Goal: Task Accomplishment & Management: Manage account settings

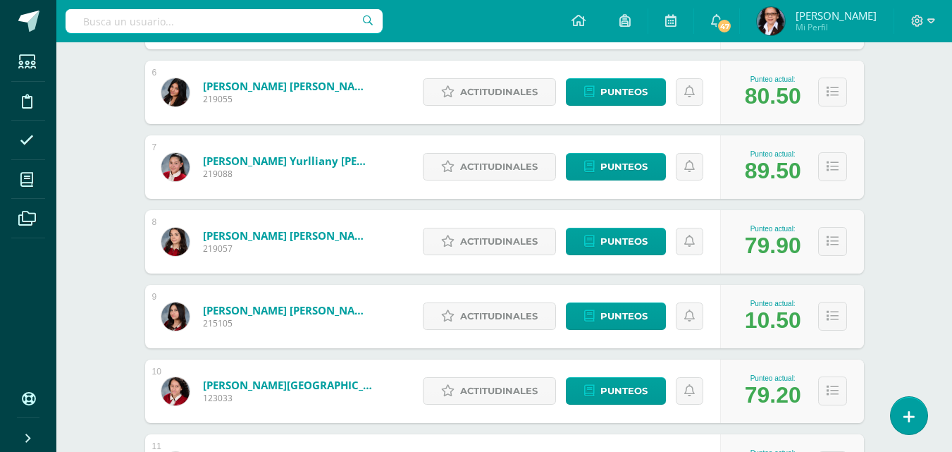
scroll to position [622, 0]
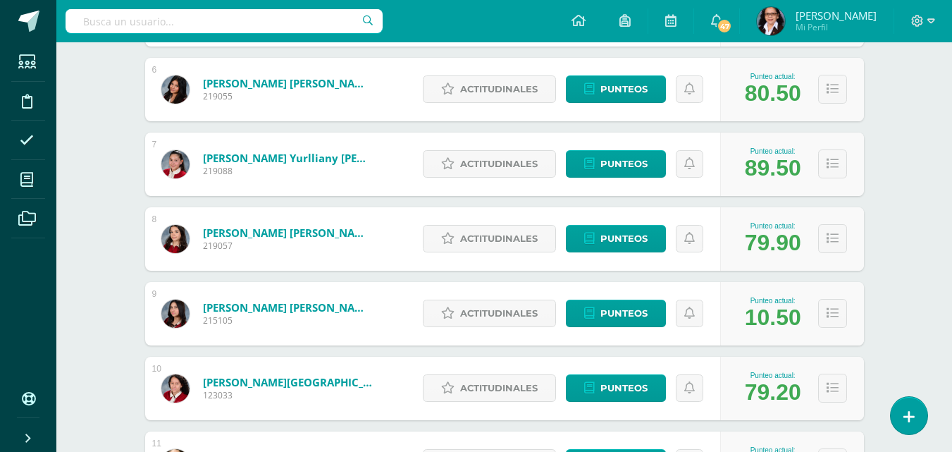
click at [177, 92] on img at bounding box center [175, 89] width 28 height 28
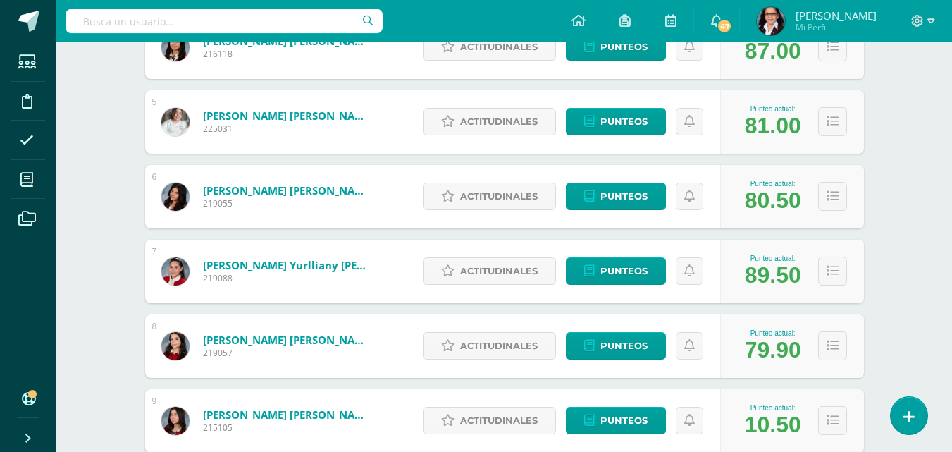
scroll to position [680, 0]
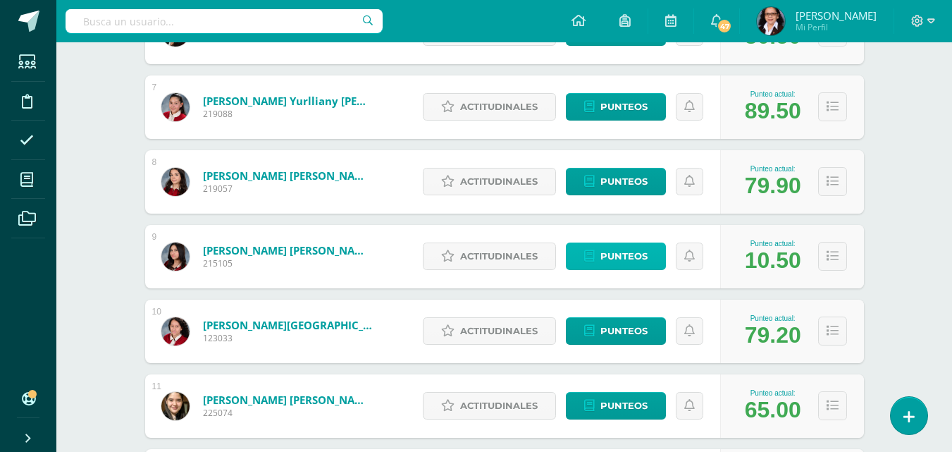
click at [630, 258] on span "Punteos" at bounding box center [624, 256] width 47 height 26
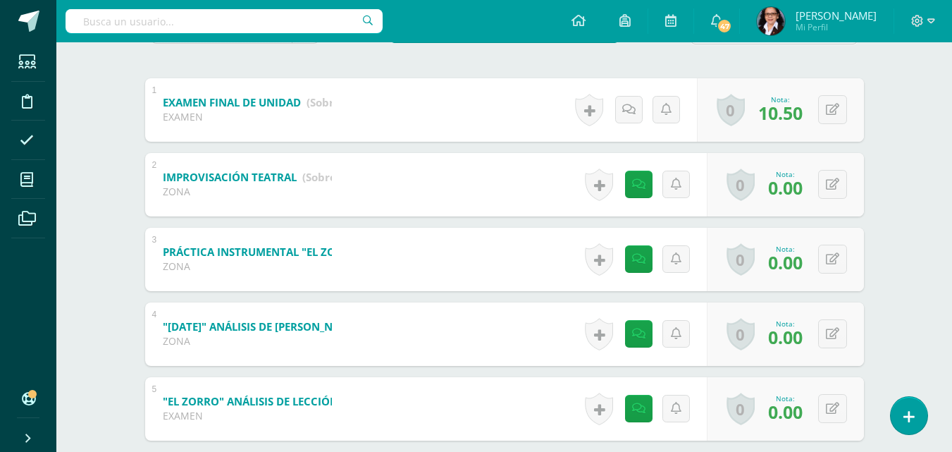
scroll to position [307, 0]
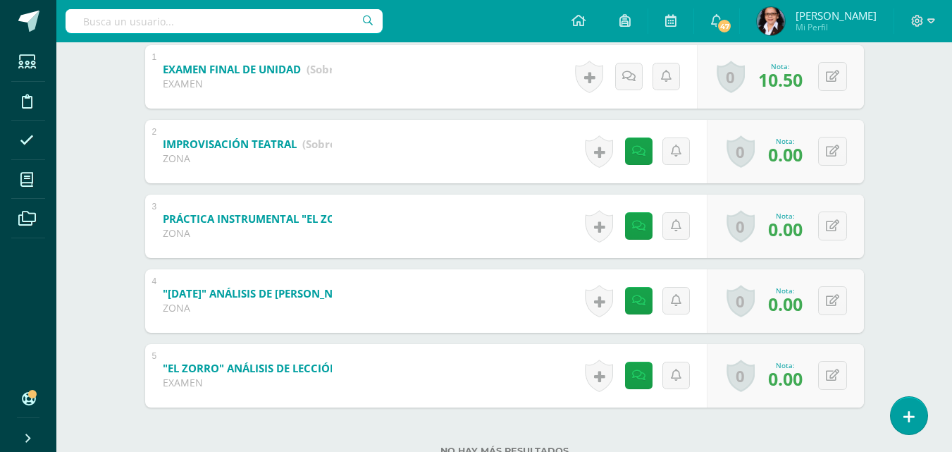
click at [631, 393] on div "Historial de actividad Se ha asignado la nota 0.0 por ANNY TIU Sept. 2, 2025, 7…" at bounding box center [643, 375] width 127 height 63
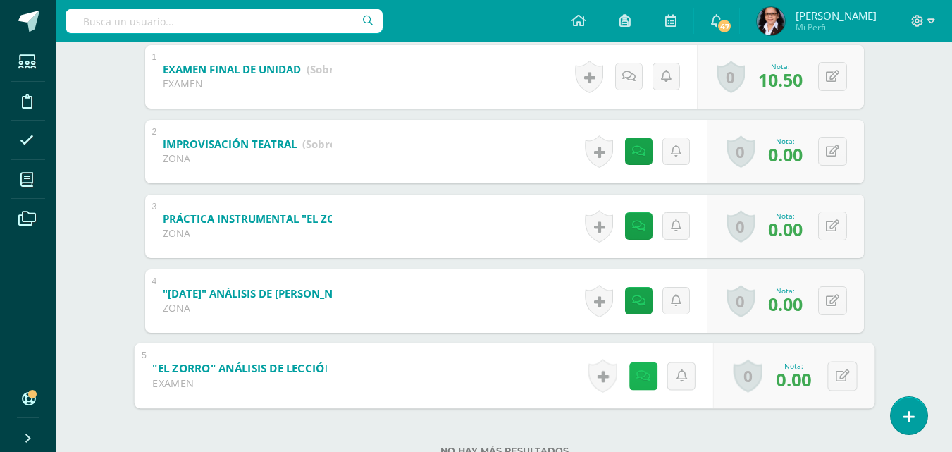
click at [637, 382] on link at bounding box center [643, 376] width 28 height 28
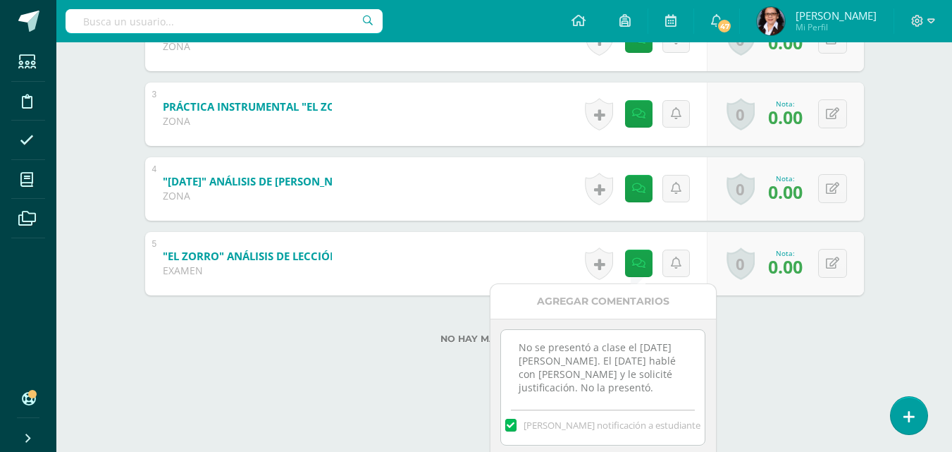
scroll to position [419, 0]
click at [666, 393] on textarea "No se presentó a clase el 28 de agosto. El lunes 1 de septiembre hablé con Andr…" at bounding box center [603, 364] width 204 height 70
type textarea "No se presentó a clase el [DATE][PERSON_NAME]. El [DATE] hablé con [PERSON_NAME…"
click at [693, 429] on label "Mandar notificación a estudiante" at bounding box center [603, 424] width 204 height 13
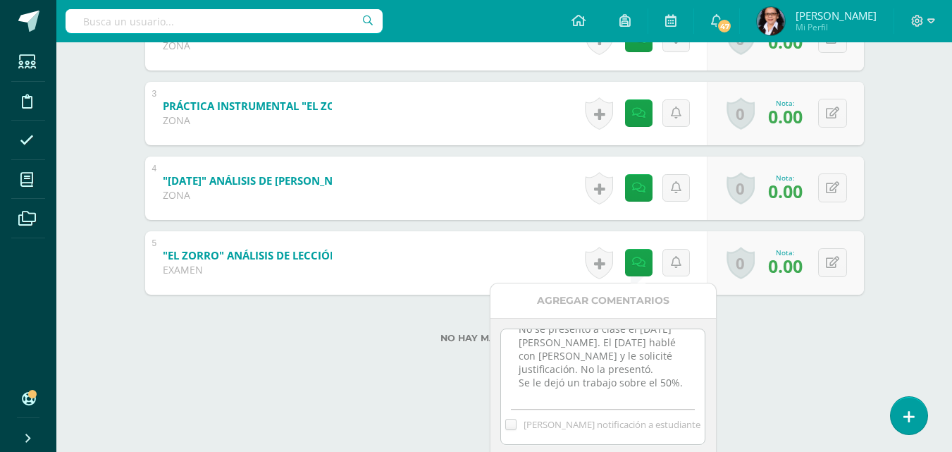
click at [0, 0] on input "Mandar notificación a estudiante" at bounding box center [0, 0] width 0 height 0
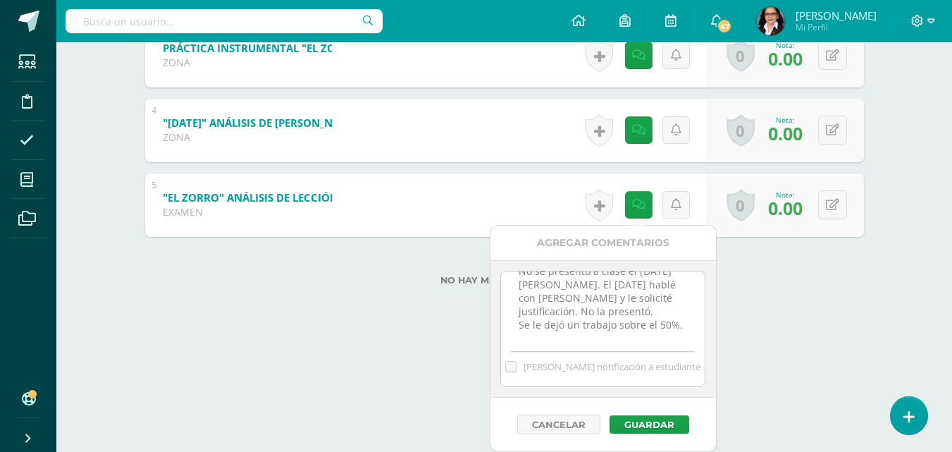
scroll to position [31, 0]
drag, startPoint x: 515, startPoint y: 319, endPoint x: 565, endPoint y: 333, distance: 51.1
click at [565, 333] on textarea "No se presentó a clase el 28 de agosto. El lunes 1 de septiembre hablé con Andr…" at bounding box center [603, 306] width 204 height 70
click at [517, 367] on label at bounding box center [510, 366] width 11 height 11
click at [0, 0] on input "Mandar notificación a estudiante" at bounding box center [0, 0] width 0 height 0
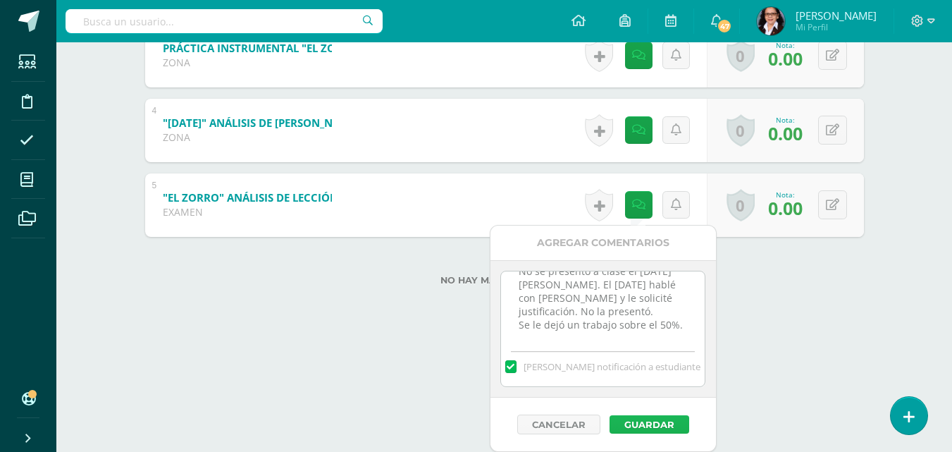
click at [656, 424] on button "Guardar" at bounding box center [650, 424] width 80 height 18
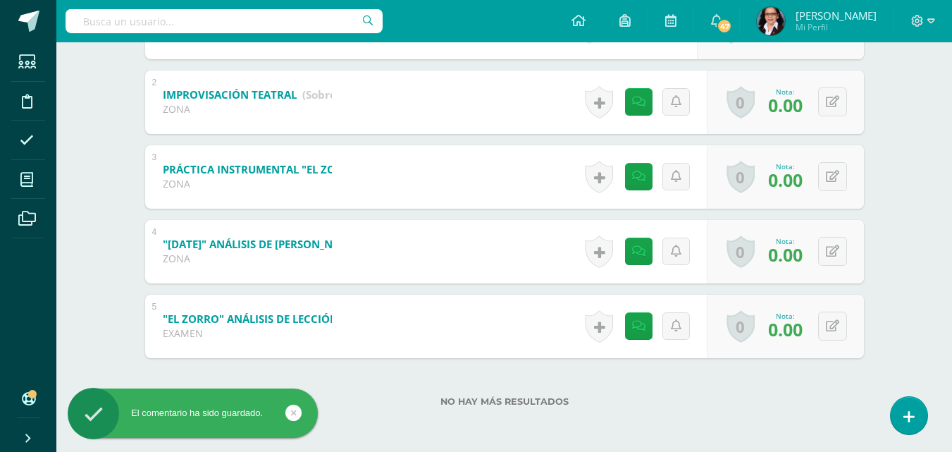
scroll to position [356, 0]
click at [837, 329] on icon at bounding box center [832, 326] width 13 height 12
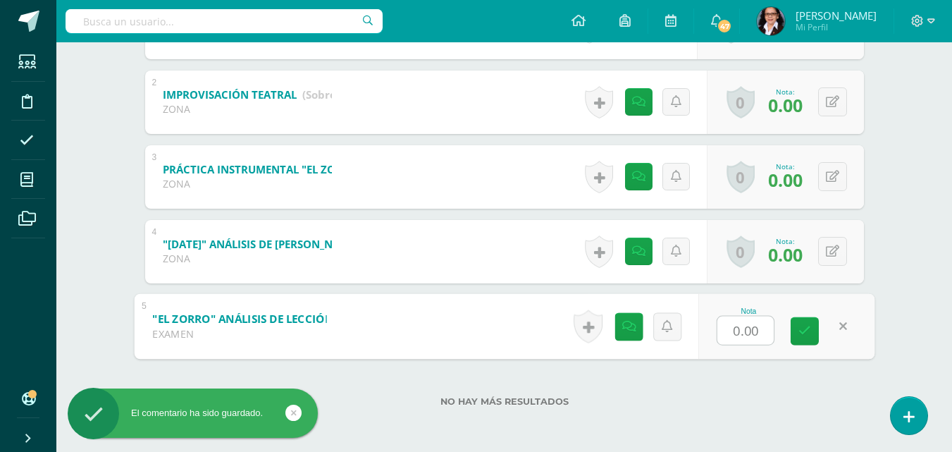
type input "6"
click at [806, 334] on icon at bounding box center [805, 331] width 13 height 12
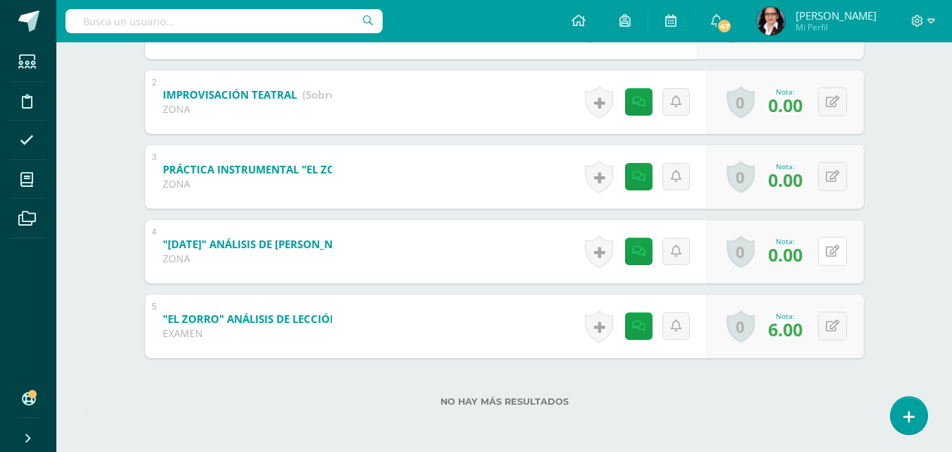
click at [835, 248] on icon at bounding box center [832, 251] width 13 height 12
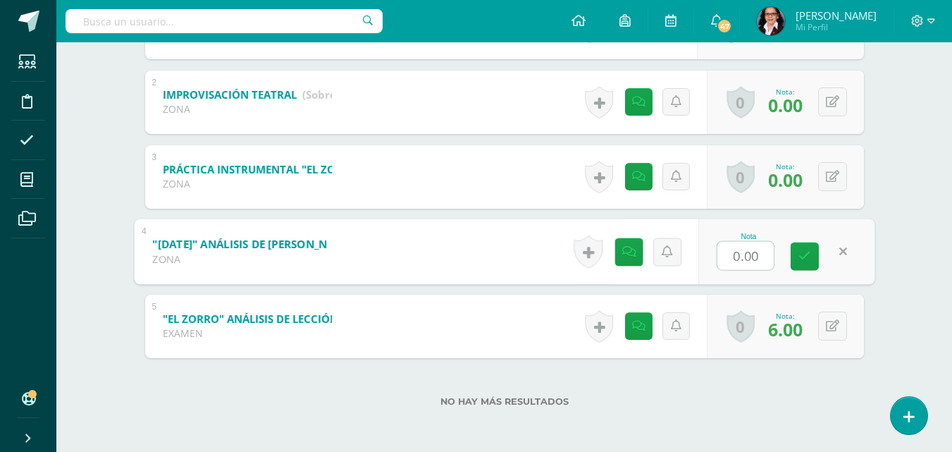
type input "6"
click at [800, 262] on icon at bounding box center [805, 256] width 13 height 12
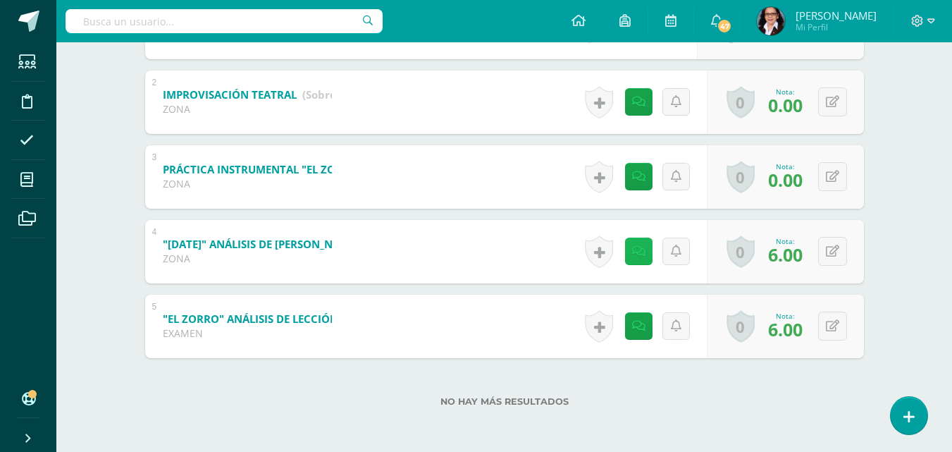
click at [631, 241] on link at bounding box center [638, 251] width 27 height 27
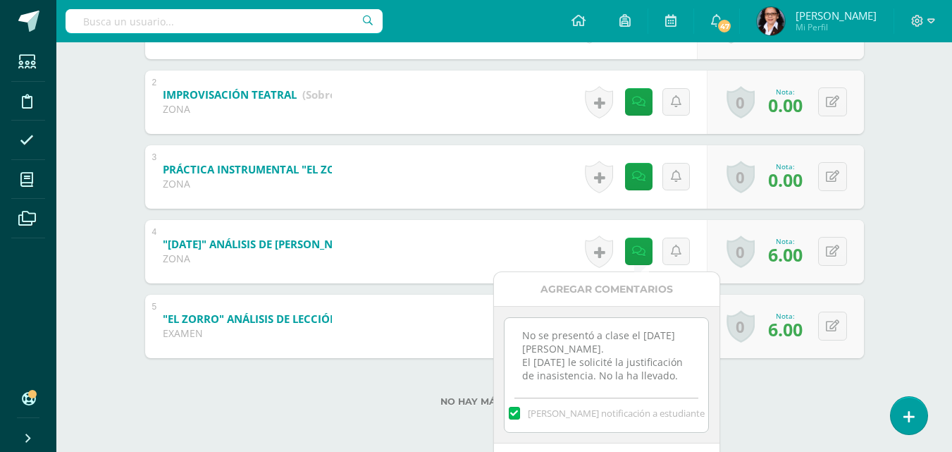
scroll to position [18, 0]
click at [627, 379] on textarea "No se presentó a clase el 28 de agosto. El lunes 1 de septiembre le solicité la…" at bounding box center [607, 353] width 204 height 70
click at [541, 386] on textarea "No se presentó a clase el 28 de agosto. El lunes 1 de septiembre le solicité la…" at bounding box center [607, 353] width 204 height 70
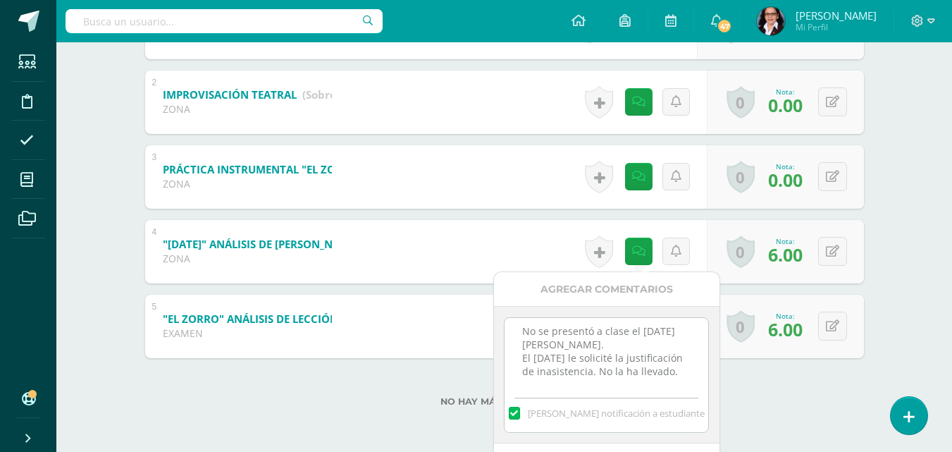
paste textarea "Se le dejó un trabajo sobre el 50%."
type textarea "No se presentó a clase el 28 de agosto. El lunes 1 de septiembre le solicité la…"
click at [714, 438] on div "No se presentó a clase el 28 de agosto. El lunes 1 de septiembre le solicité la…" at bounding box center [607, 374] width 226 height 137
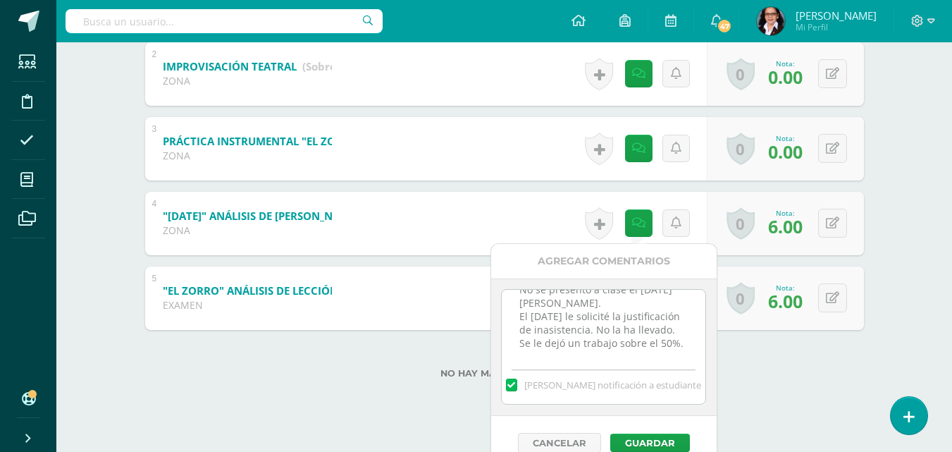
scroll to position [403, 0]
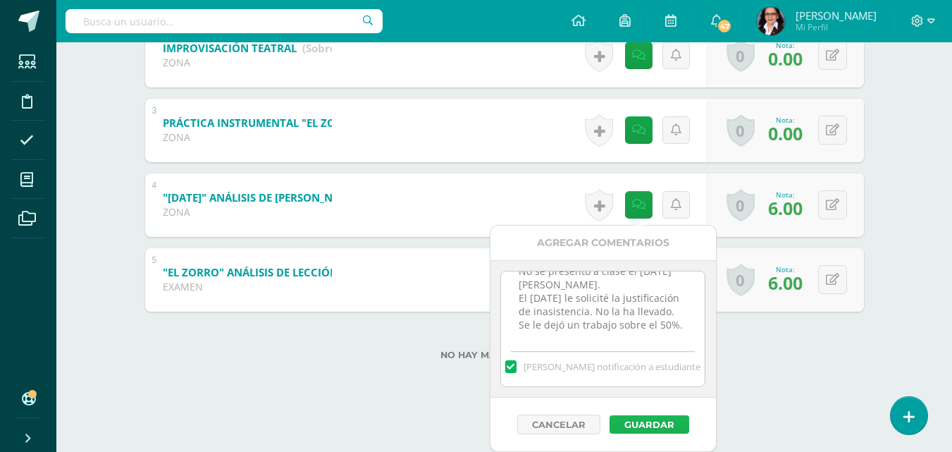
click at [646, 422] on button "Guardar" at bounding box center [650, 424] width 80 height 18
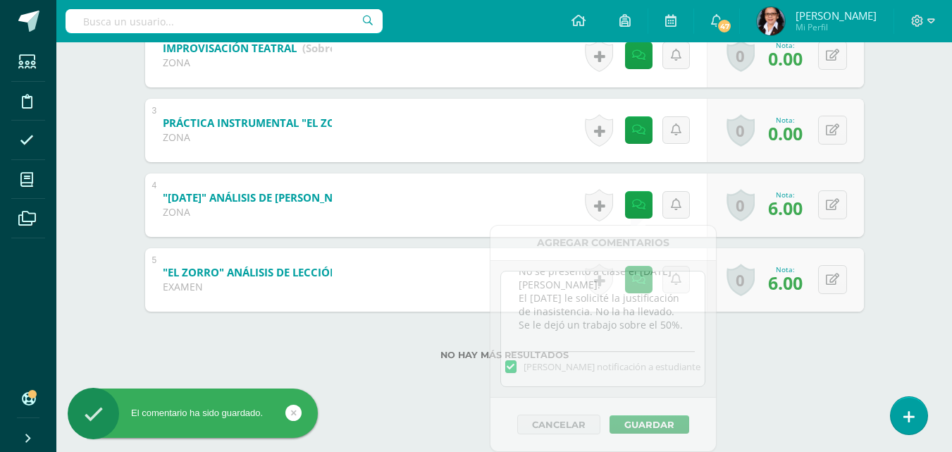
scroll to position [356, 0]
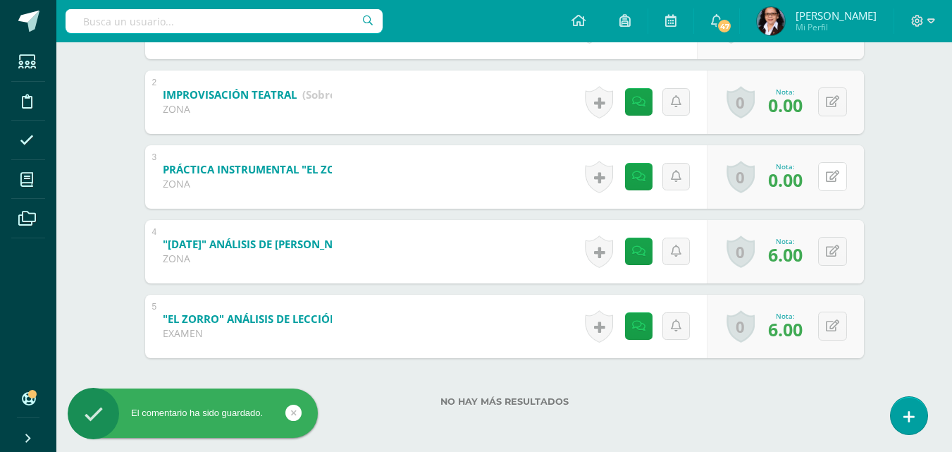
click at [832, 178] on button at bounding box center [832, 176] width 29 height 29
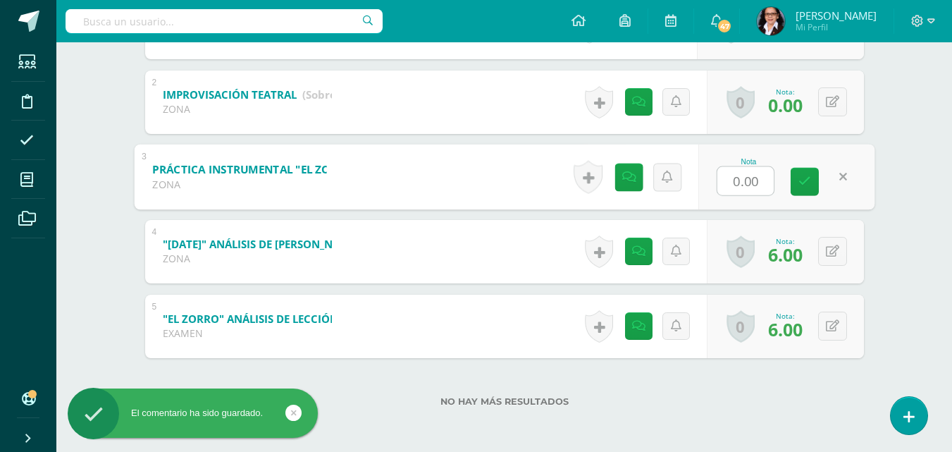
type input "6"
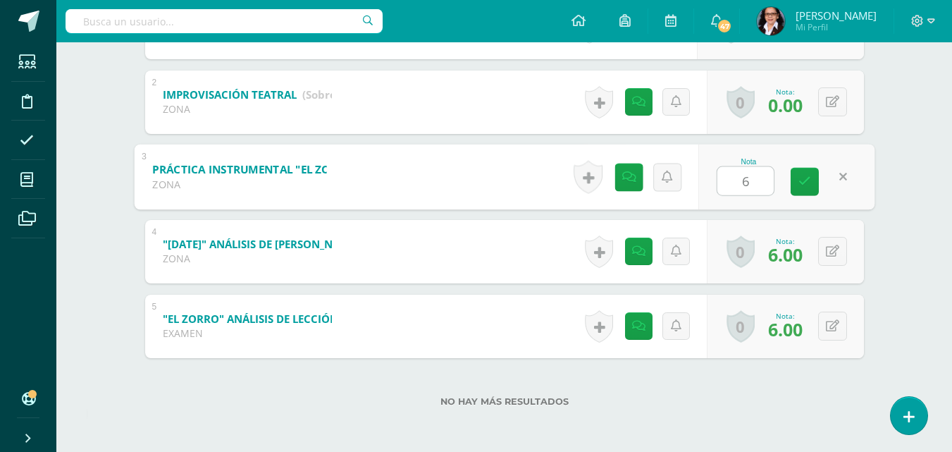
click at [801, 183] on icon at bounding box center [805, 182] width 13 height 12
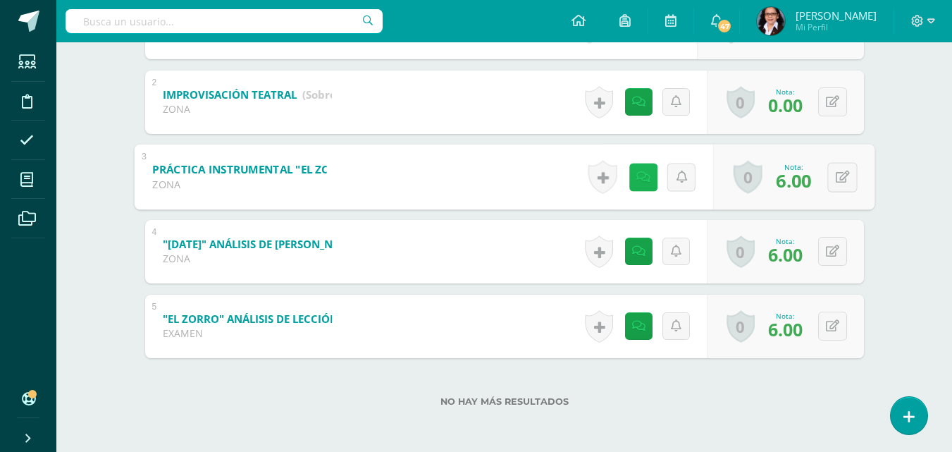
click at [637, 177] on icon at bounding box center [643, 177] width 14 height 12
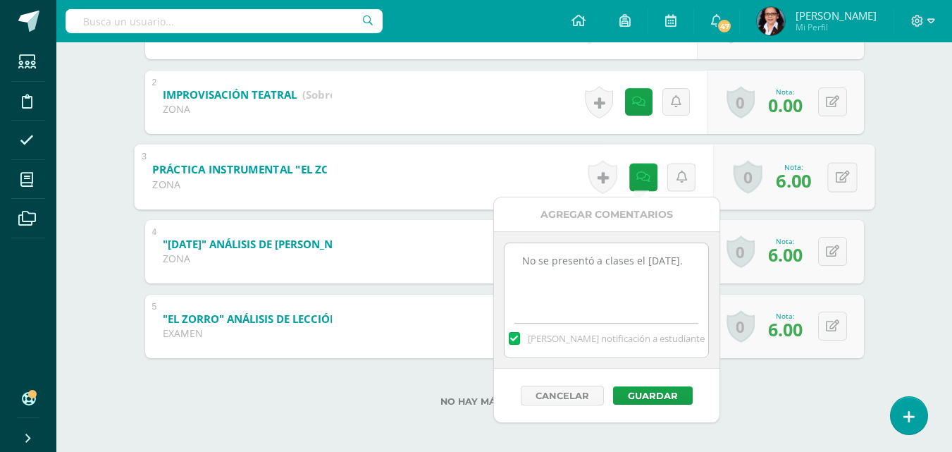
click at [594, 282] on textarea "No se presentó a clases el 4 de septiembre." at bounding box center [607, 278] width 204 height 70
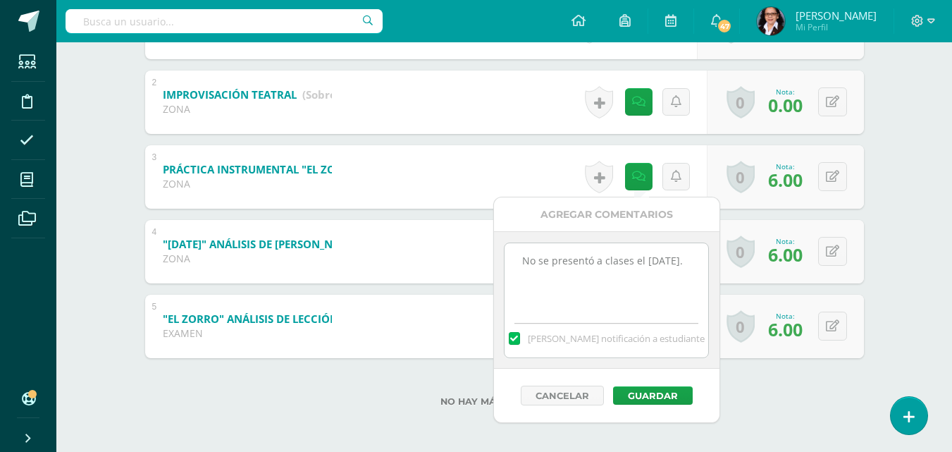
paste textarea "Se le dejó un trabajo sobre el 50%."
type textarea "No se presentó a clases el 4 de septiembre. Se le dejó un trabajo sobre el 50%."
click at [665, 396] on button "Guardar" at bounding box center [653, 395] width 80 height 18
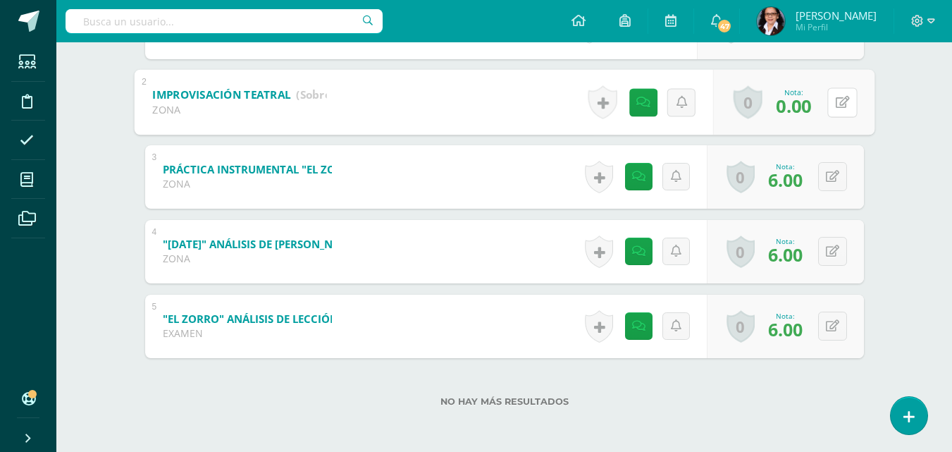
click at [831, 100] on button at bounding box center [843, 102] width 30 height 30
type input "16"
click at [799, 107] on icon at bounding box center [805, 107] width 13 height 12
click at [627, 107] on icon at bounding box center [633, 102] width 14 height 12
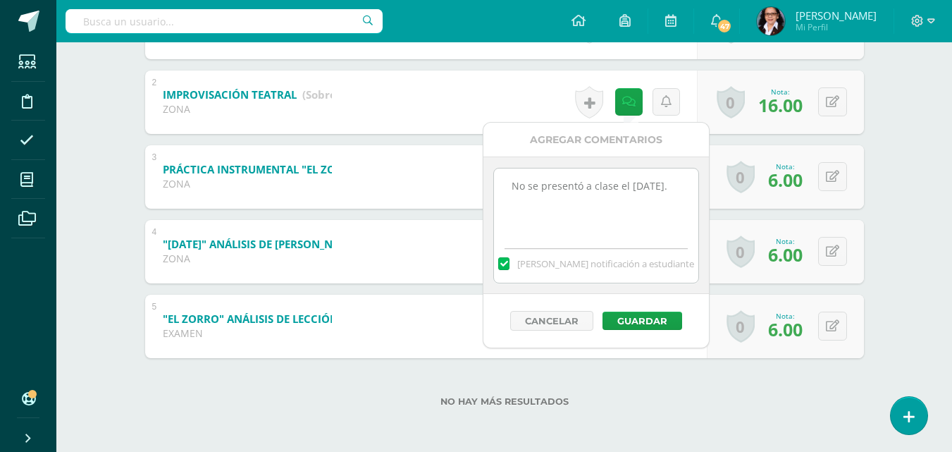
click at [613, 211] on textarea "No se presentó a clase el jueves 18 de septiembre." at bounding box center [596, 203] width 204 height 70
type textarea "No se presentó a clase el jueves 18 de septiembre. Presentó justificación hasta…"
click at [644, 323] on button "Guardar" at bounding box center [643, 321] width 80 height 18
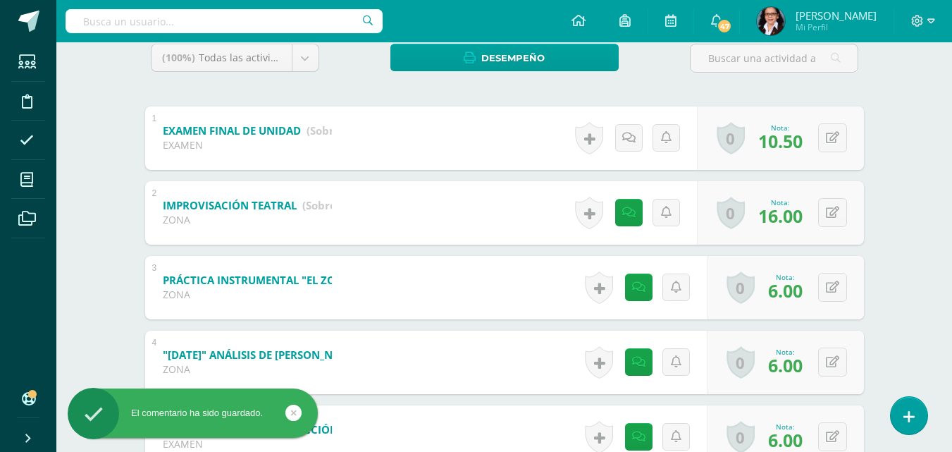
scroll to position [0, 0]
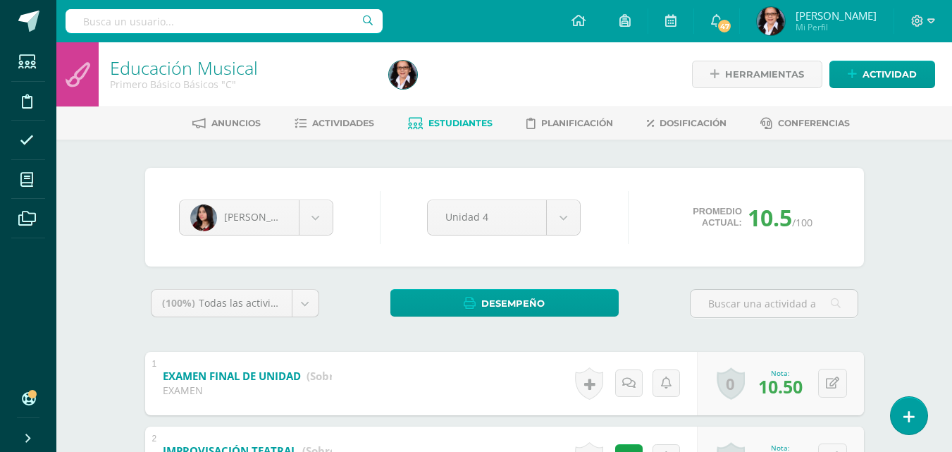
click at [438, 119] on span "Estudiantes" at bounding box center [461, 123] width 64 height 11
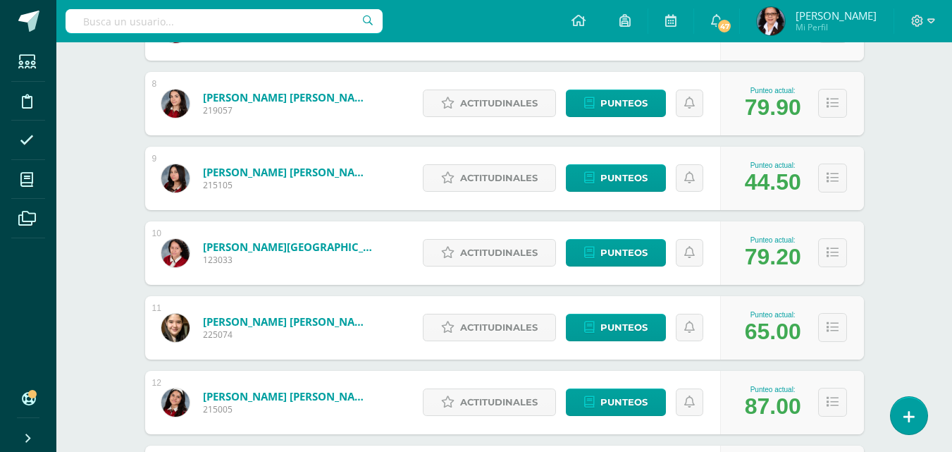
scroll to position [755, 0]
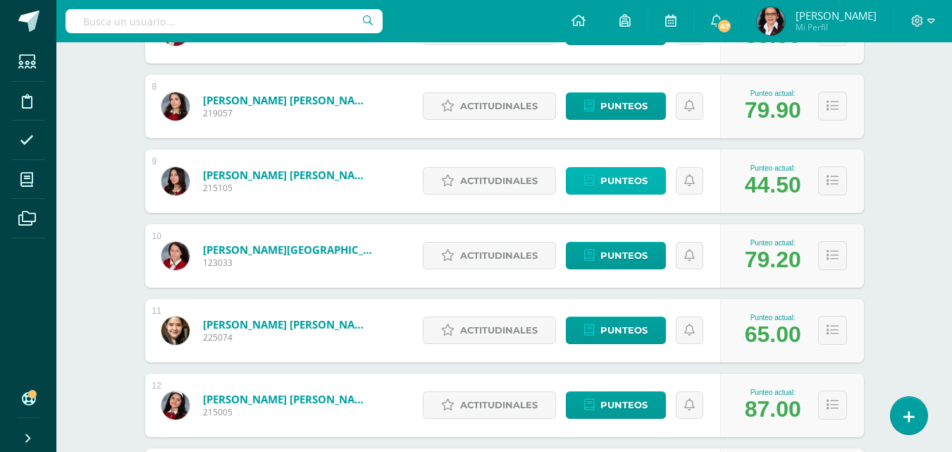
click at [618, 188] on span "Punteos" at bounding box center [624, 181] width 47 height 26
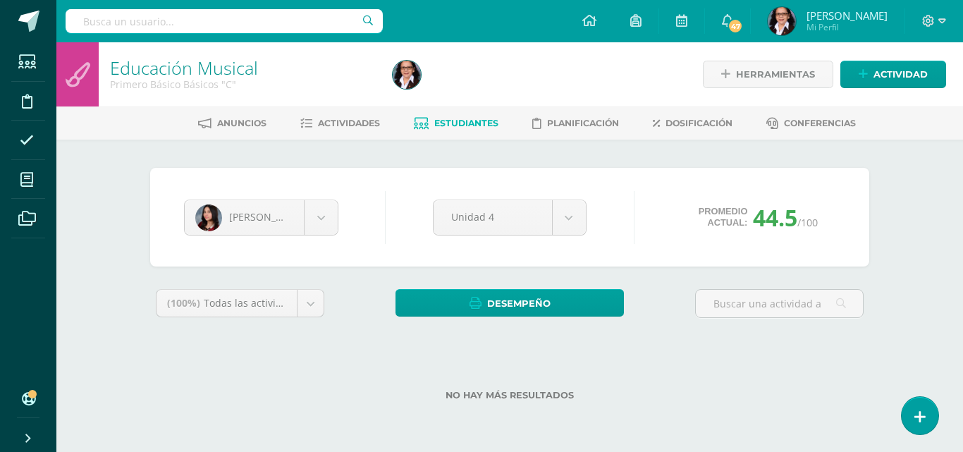
click at [729, 326] on div at bounding box center [779, 309] width 180 height 40
click at [716, 388] on div "No hay más resultados" at bounding box center [509, 385] width 719 height 66
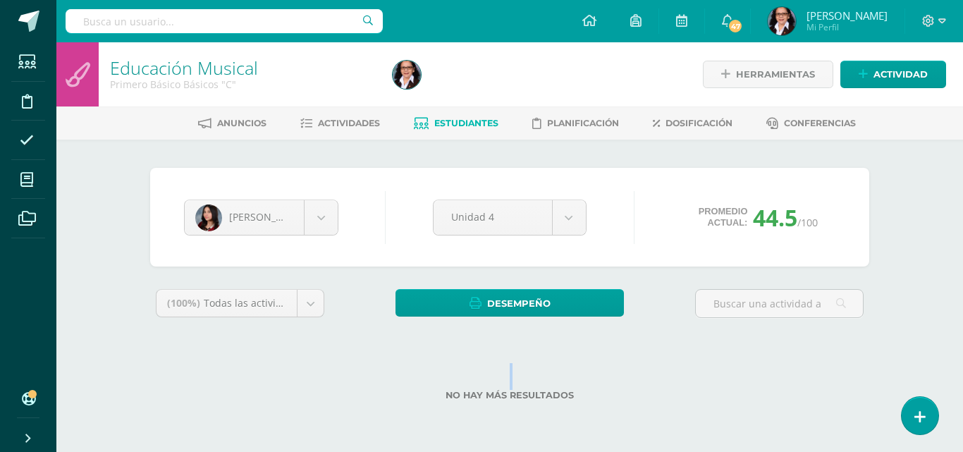
click at [716, 388] on div "No hay más resultados" at bounding box center [509, 385] width 719 height 66
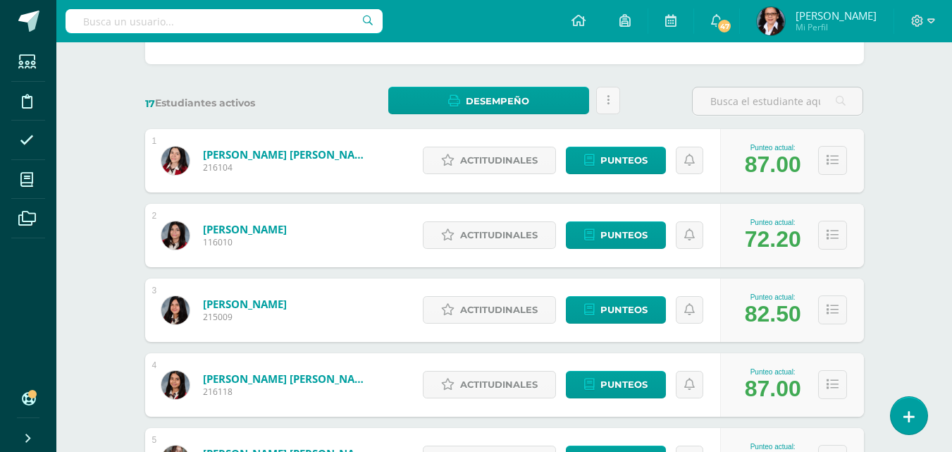
scroll to position [680, 0]
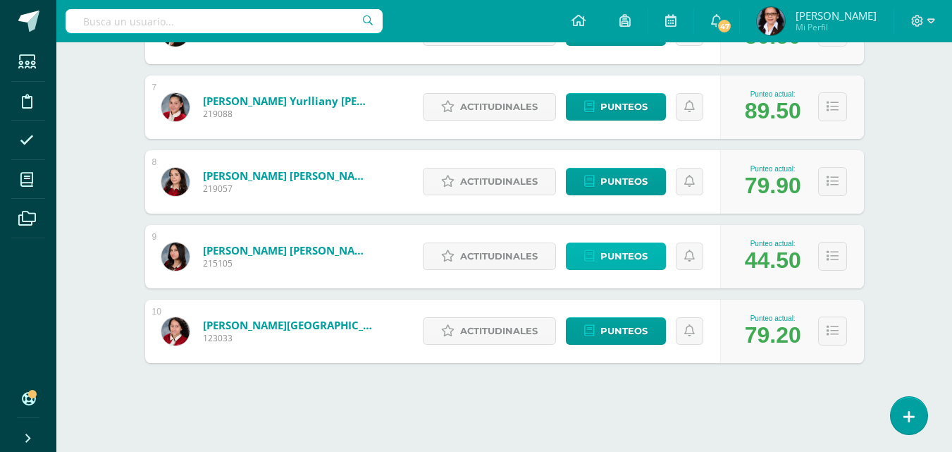
click at [618, 259] on span "Punteos" at bounding box center [624, 256] width 47 height 26
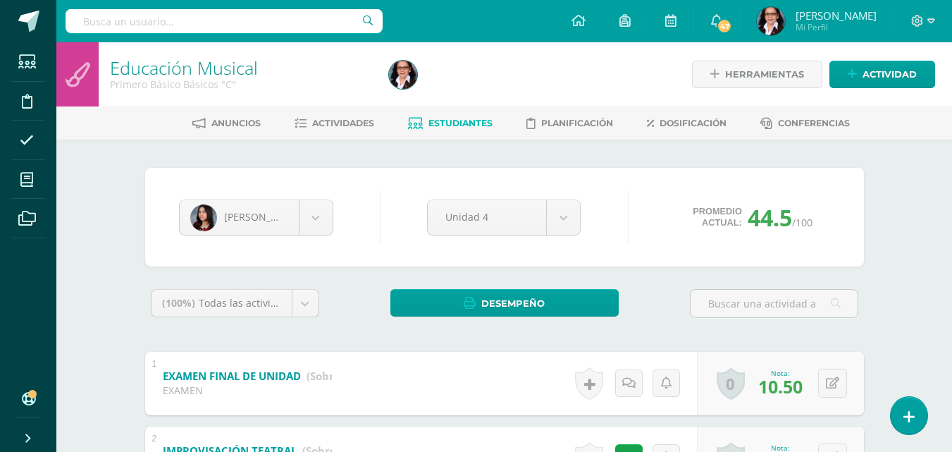
click at [455, 124] on span "Estudiantes" at bounding box center [461, 123] width 64 height 11
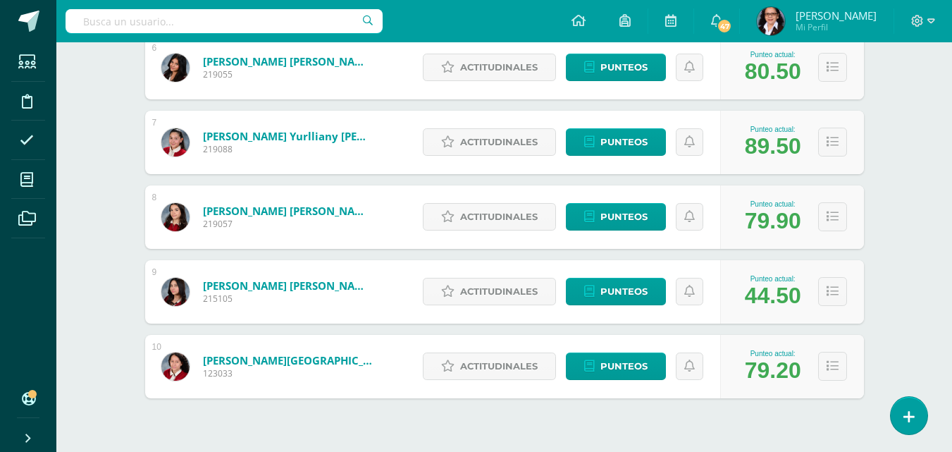
scroll to position [680, 0]
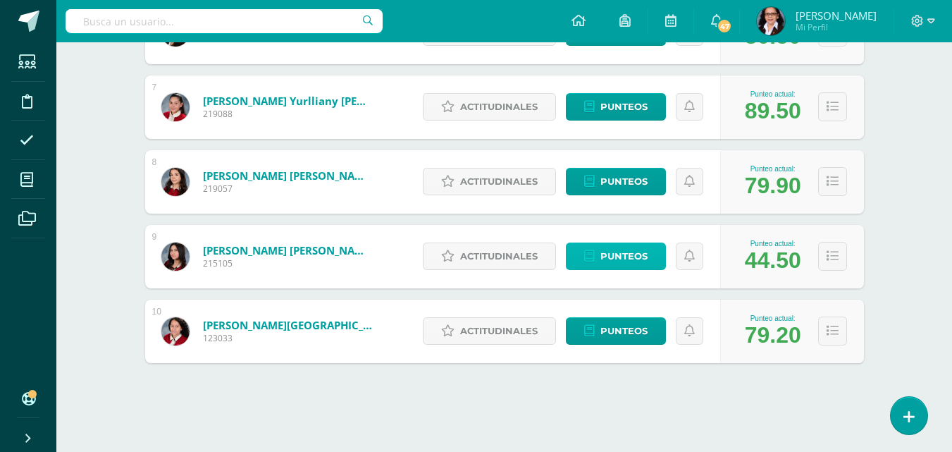
click at [627, 260] on span "Punteos" at bounding box center [624, 256] width 47 height 26
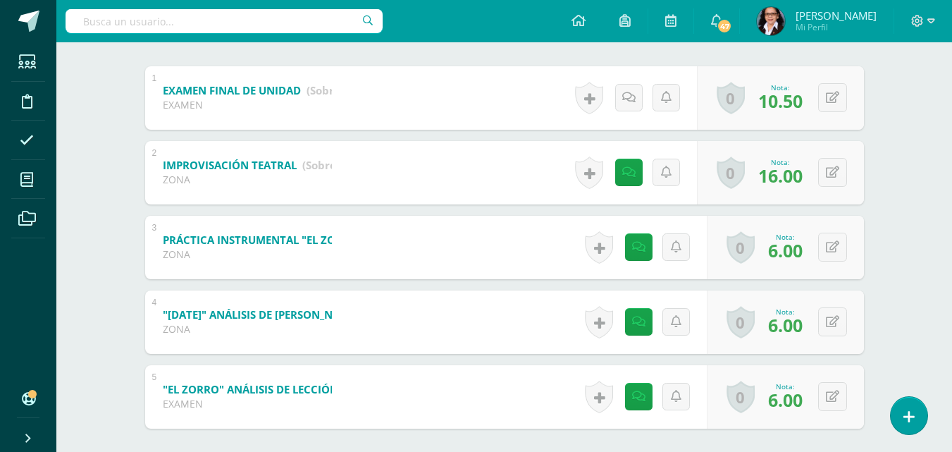
scroll to position [287, 0]
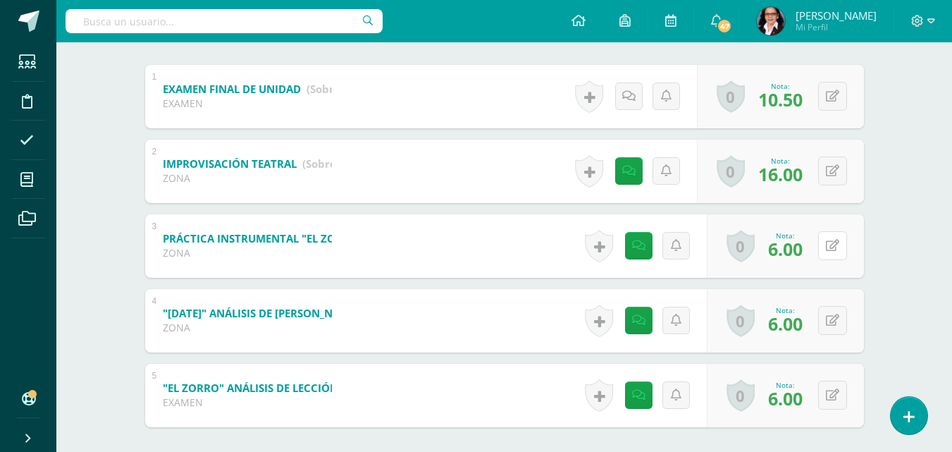
click at [838, 249] on icon at bounding box center [832, 246] width 13 height 12
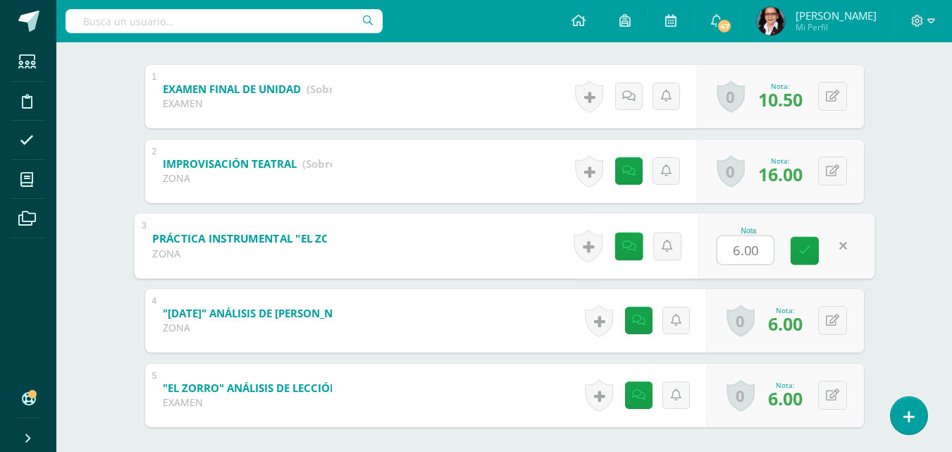
type input "7"
click at [800, 251] on icon at bounding box center [805, 251] width 13 height 12
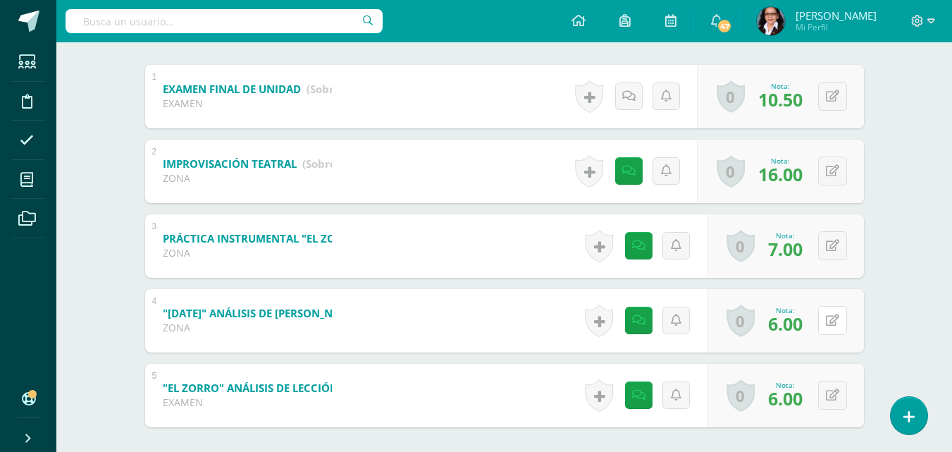
click at [835, 326] on icon at bounding box center [832, 320] width 13 height 12
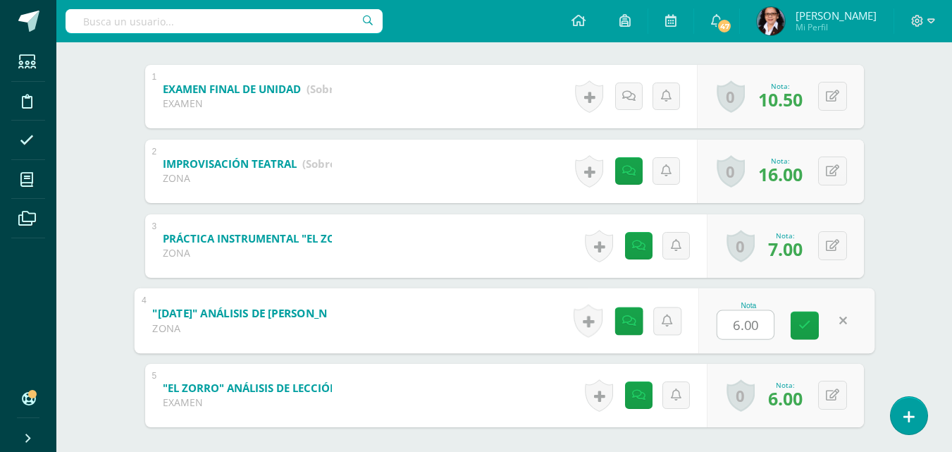
type input "7"
click at [805, 327] on icon at bounding box center [805, 325] width 13 height 12
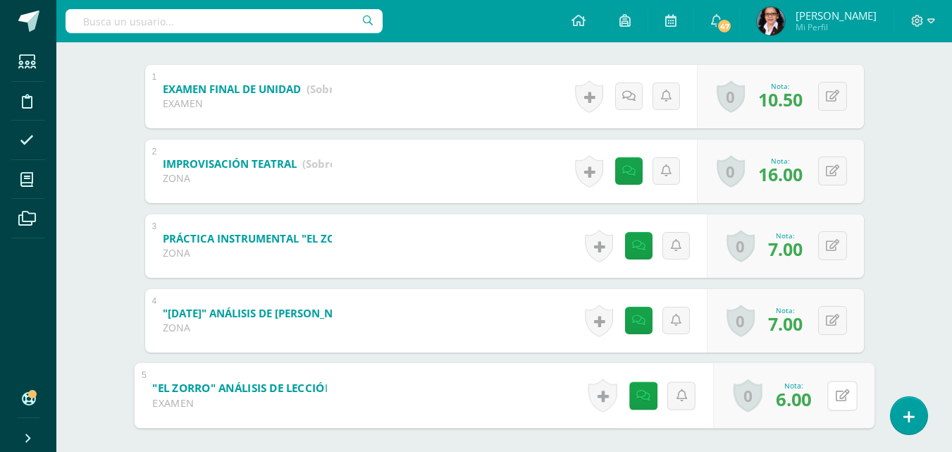
click at [833, 401] on button at bounding box center [843, 396] width 30 height 30
type input "7"
click at [810, 396] on icon at bounding box center [805, 400] width 13 height 12
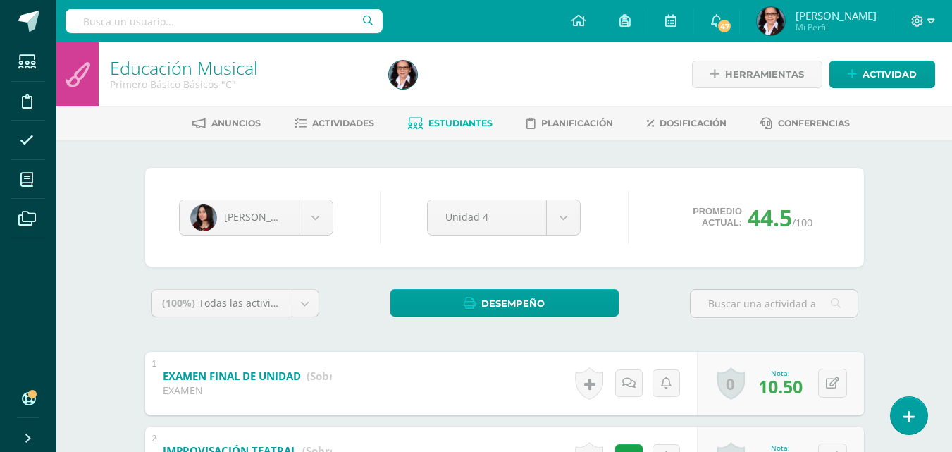
click at [457, 126] on span "Estudiantes" at bounding box center [461, 123] width 64 height 11
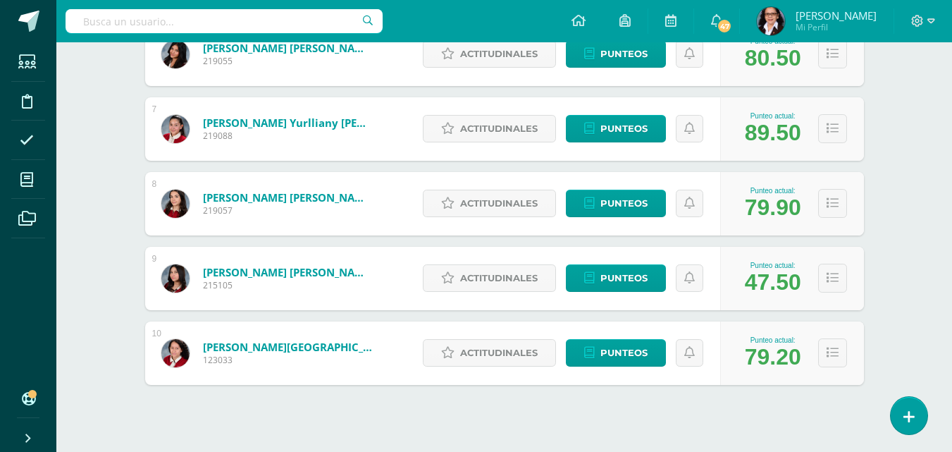
scroll to position [680, 0]
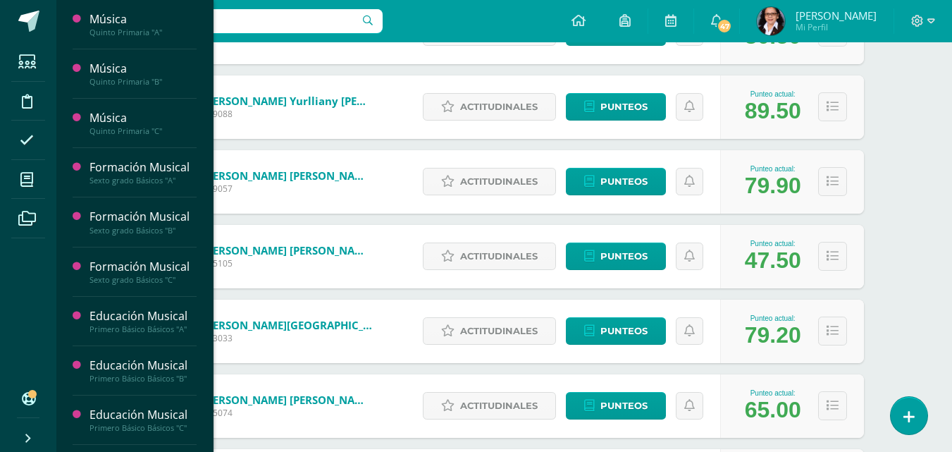
click at [23, 178] on icon at bounding box center [26, 180] width 13 height 14
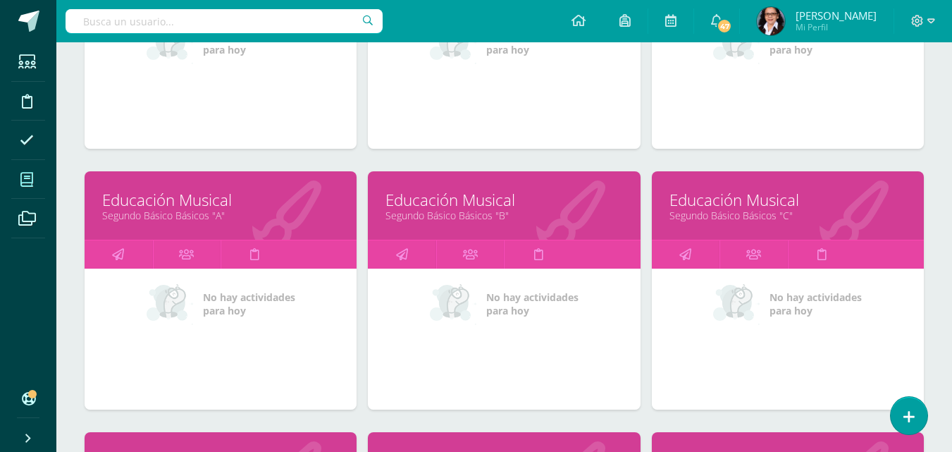
scroll to position [882, 0]
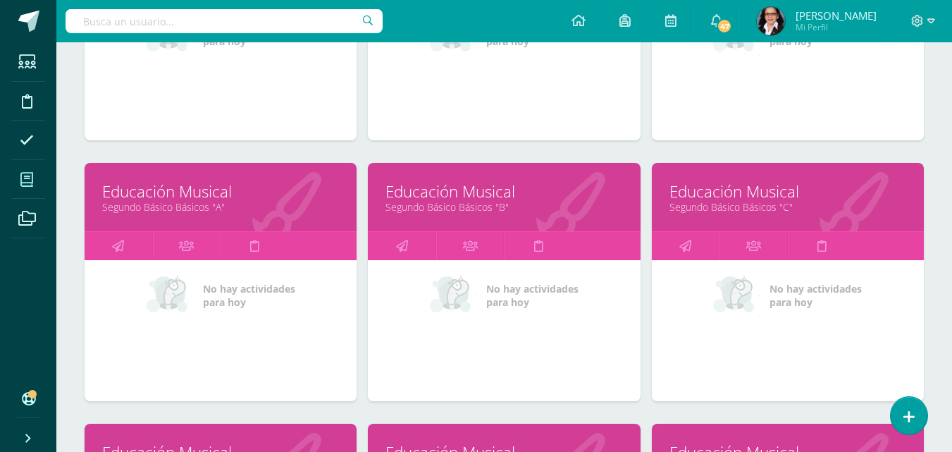
click at [186, 190] on link "Educación Musical" at bounding box center [220, 191] width 237 height 22
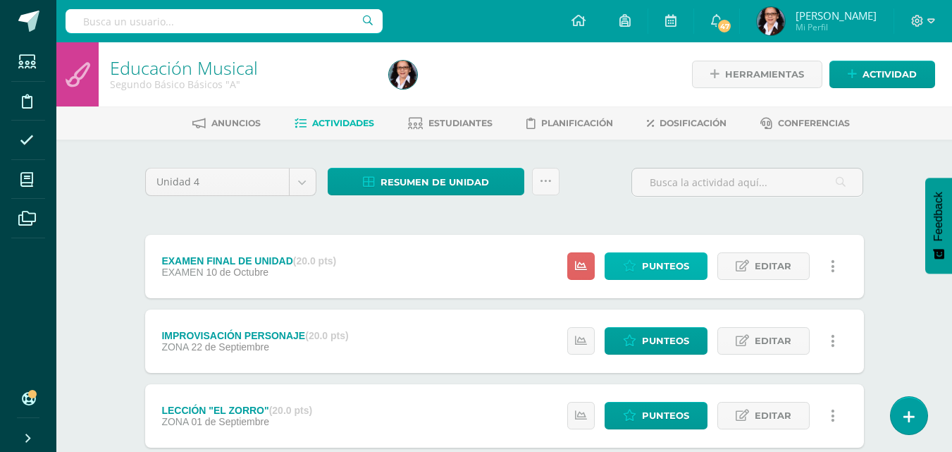
click at [677, 271] on span "Punteos" at bounding box center [665, 266] width 47 height 26
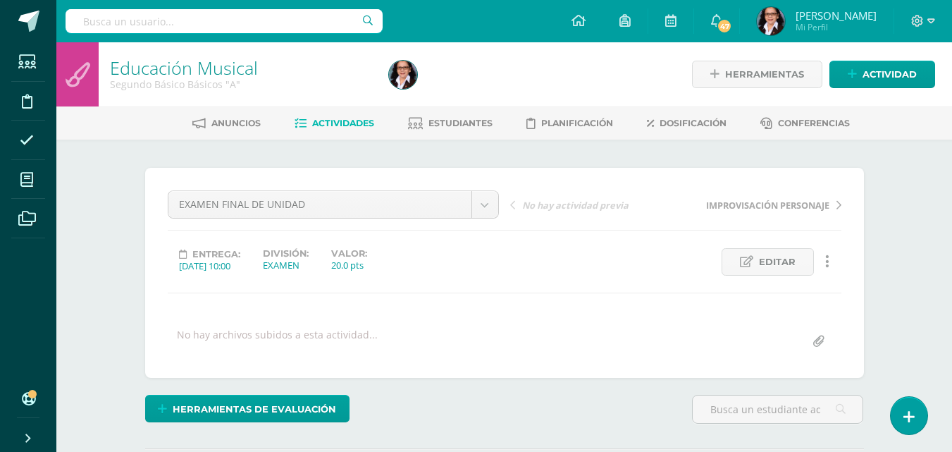
scroll to position [1, 0]
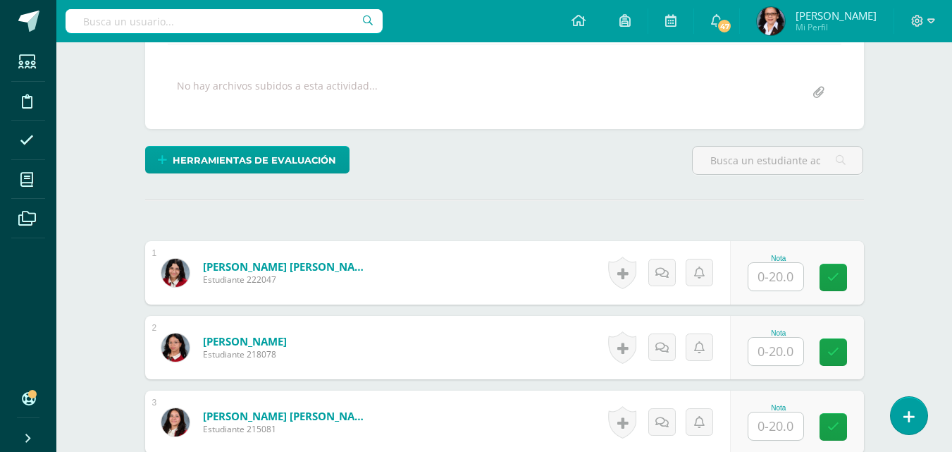
click at [775, 283] on input "text" at bounding box center [776, 276] width 55 height 27
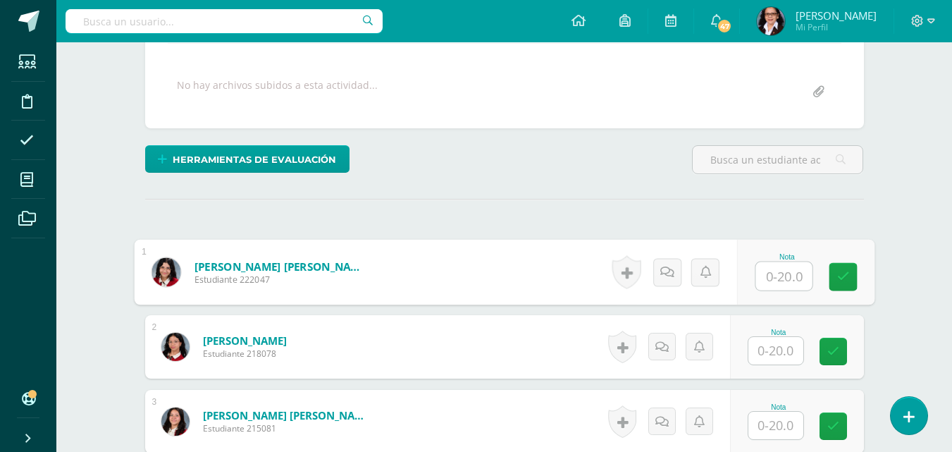
scroll to position [250, 0]
type input "19"
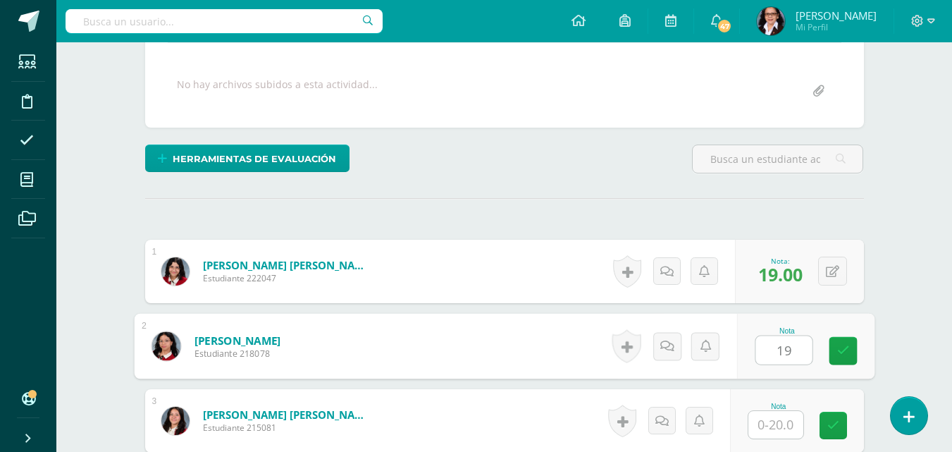
type input "19"
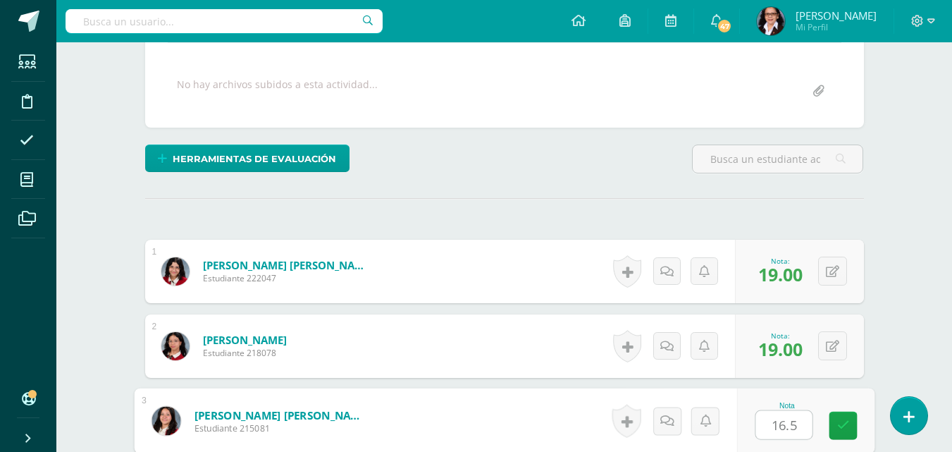
type input "16.5"
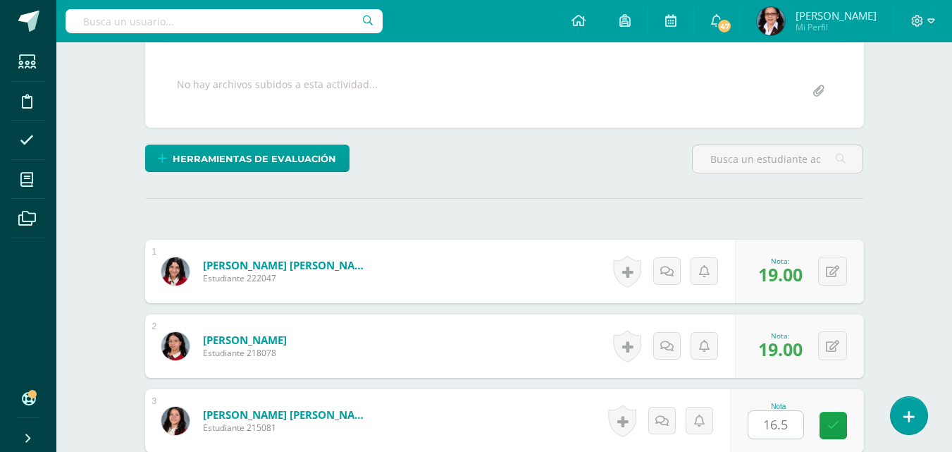
scroll to position [524, 0]
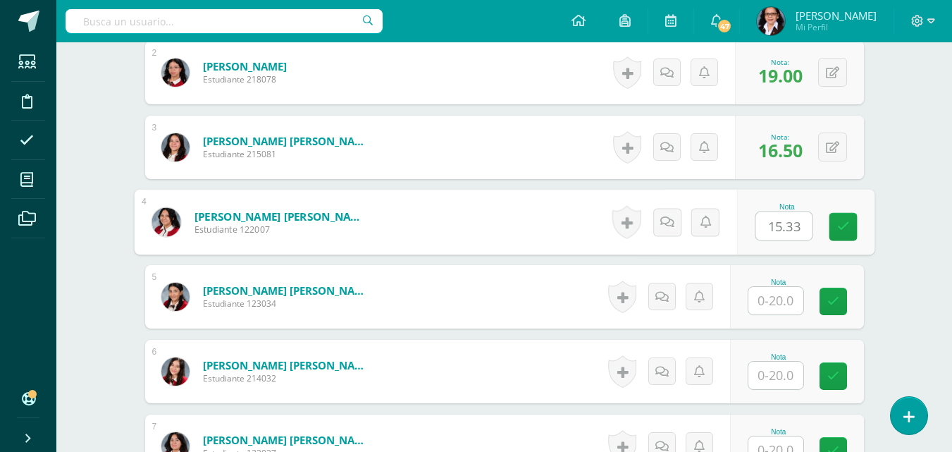
type input "15.33"
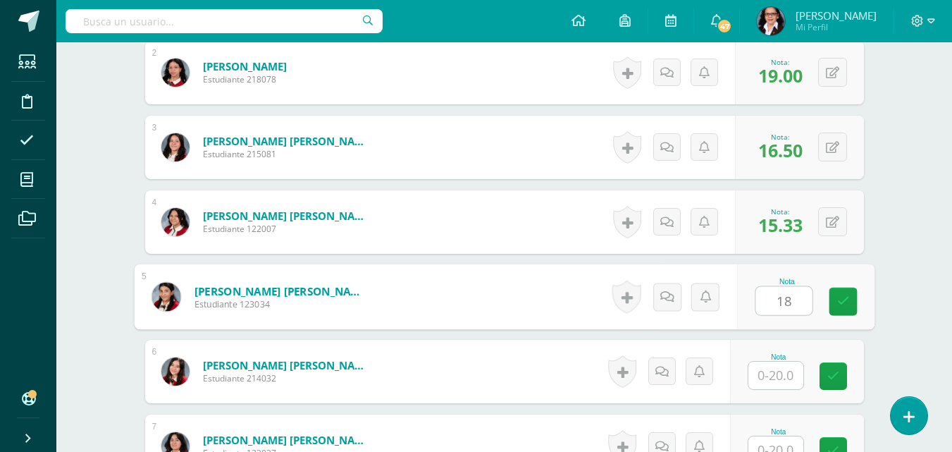
type input "18"
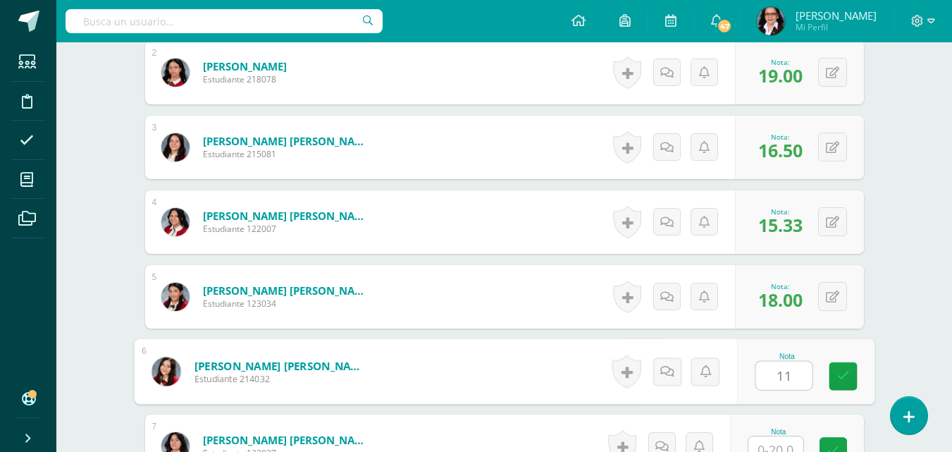
type input "11"
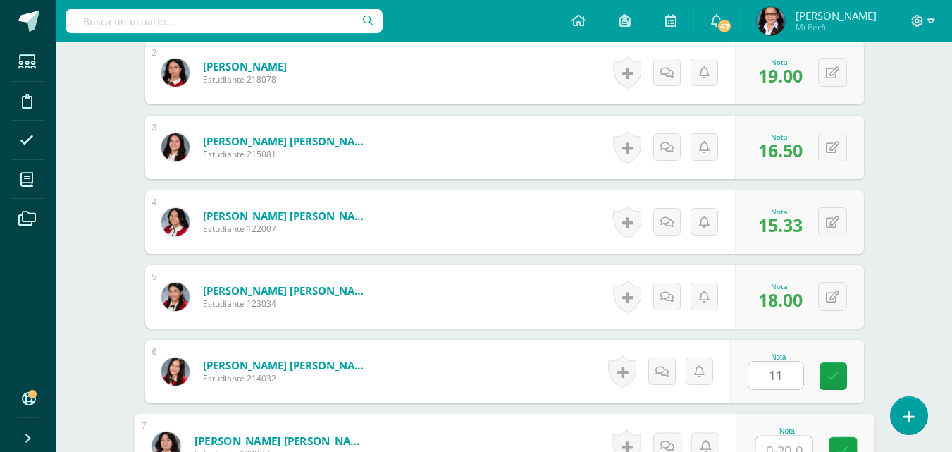
scroll to position [536, 0]
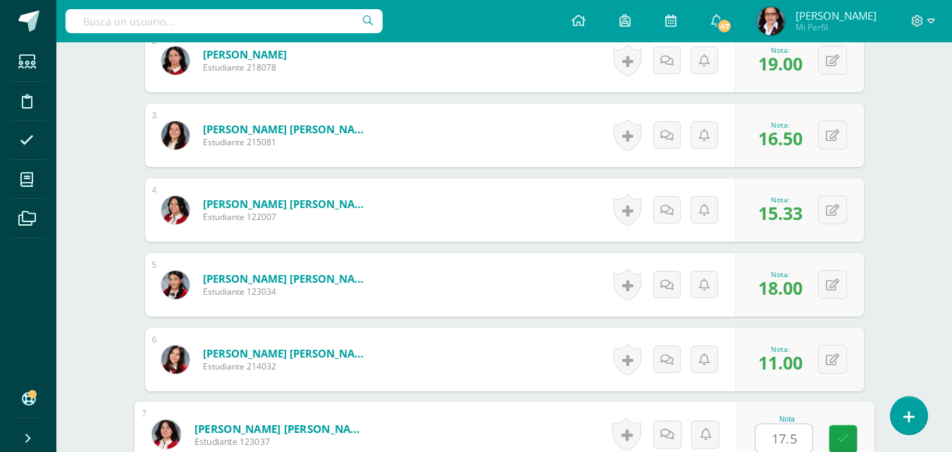
type input "17.5"
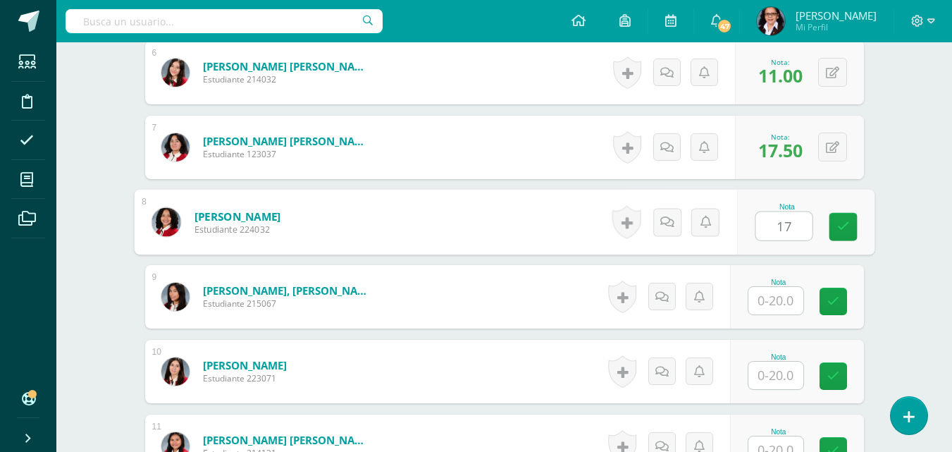
type input "17"
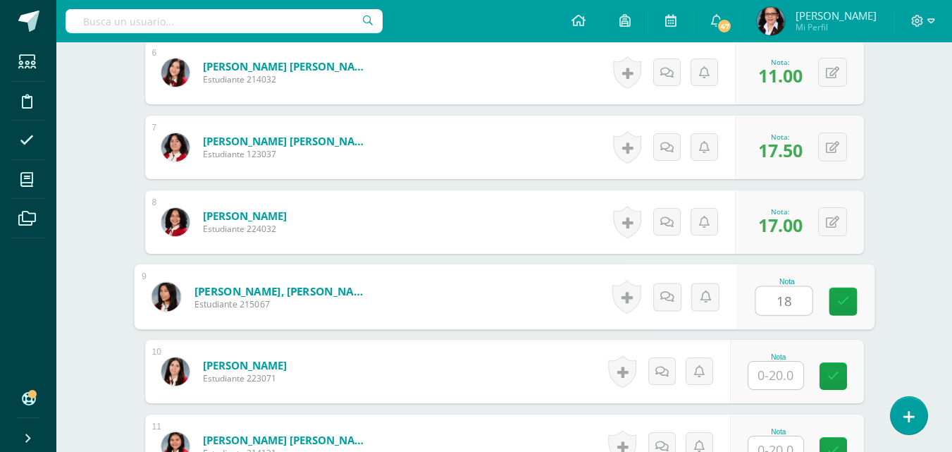
type input "18"
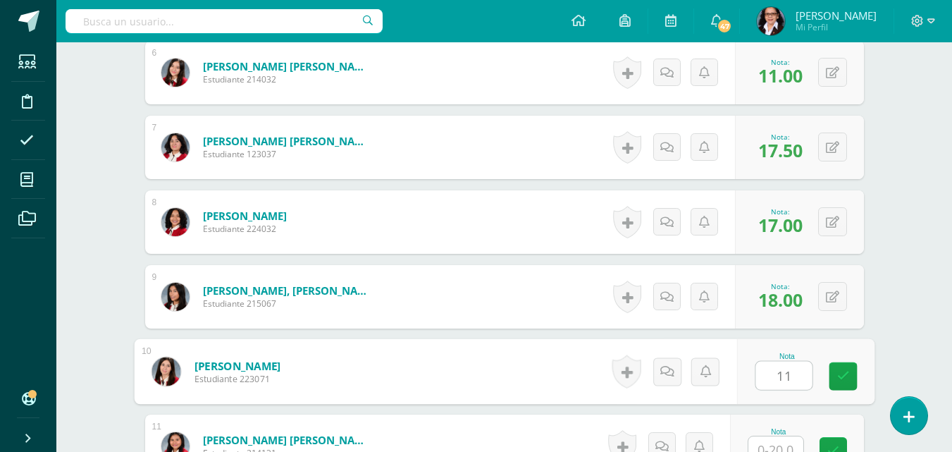
type input "11"
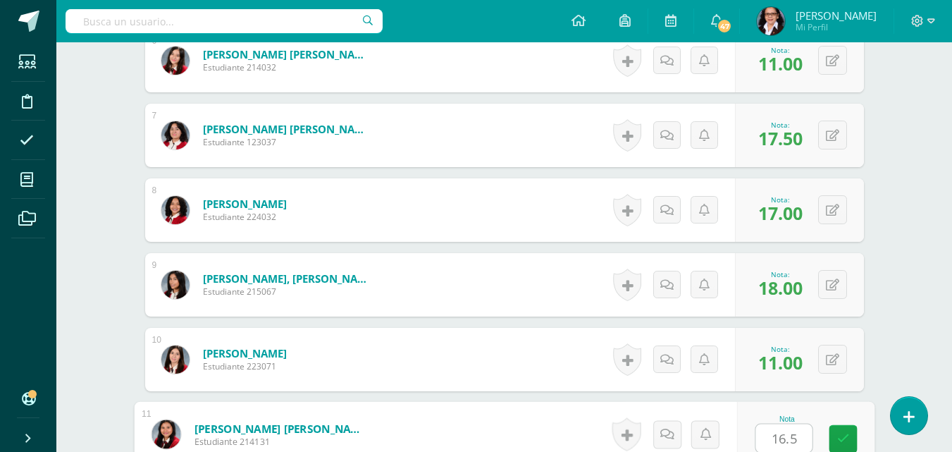
type input "16.5"
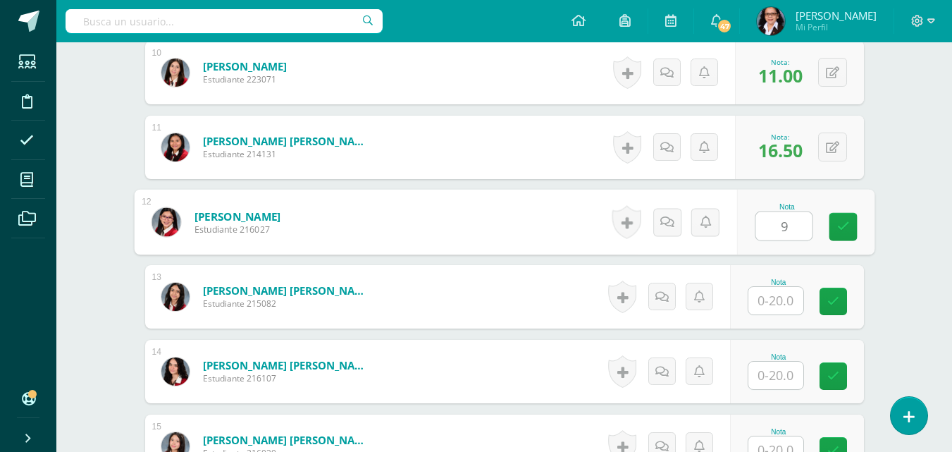
type input "9"
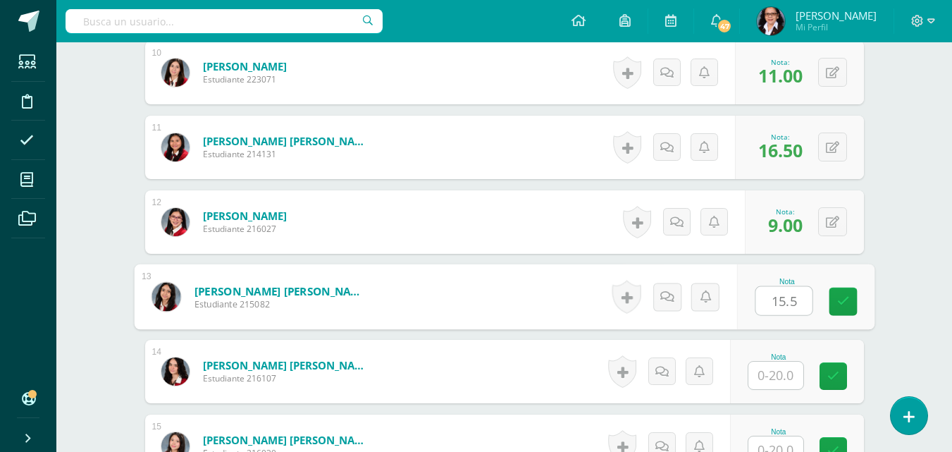
type input "15.5"
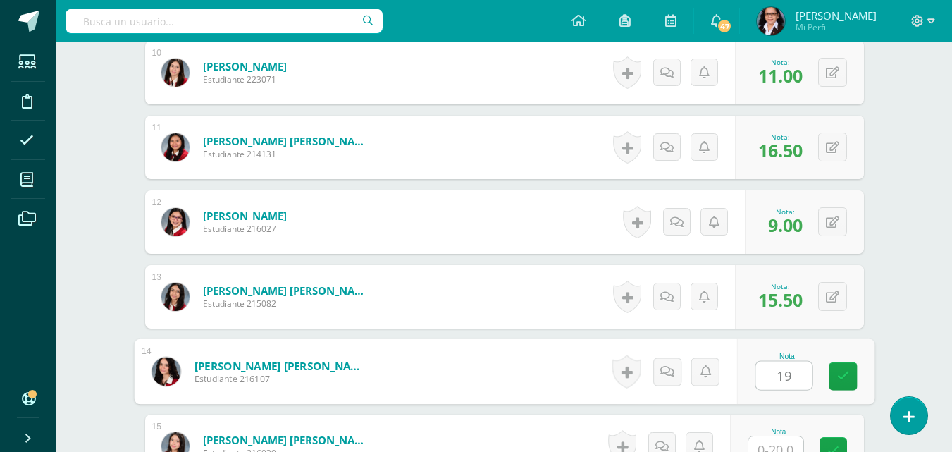
type input "19"
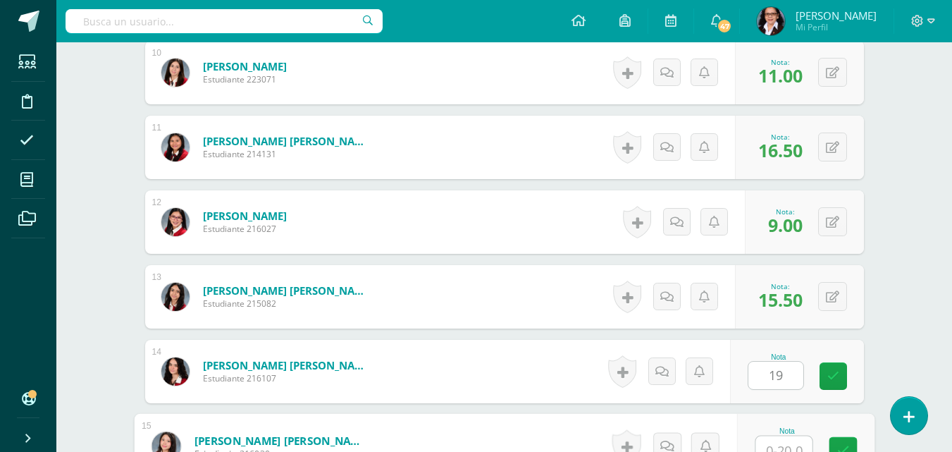
scroll to position [1134, 0]
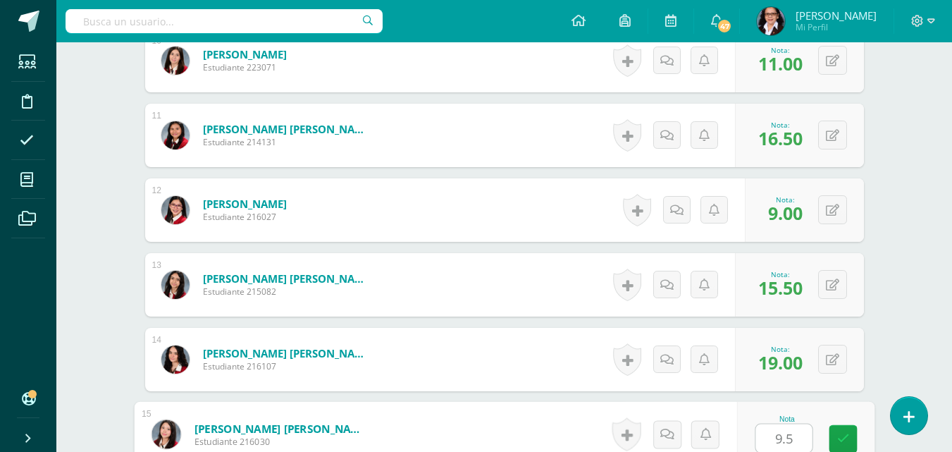
type input "9.5"
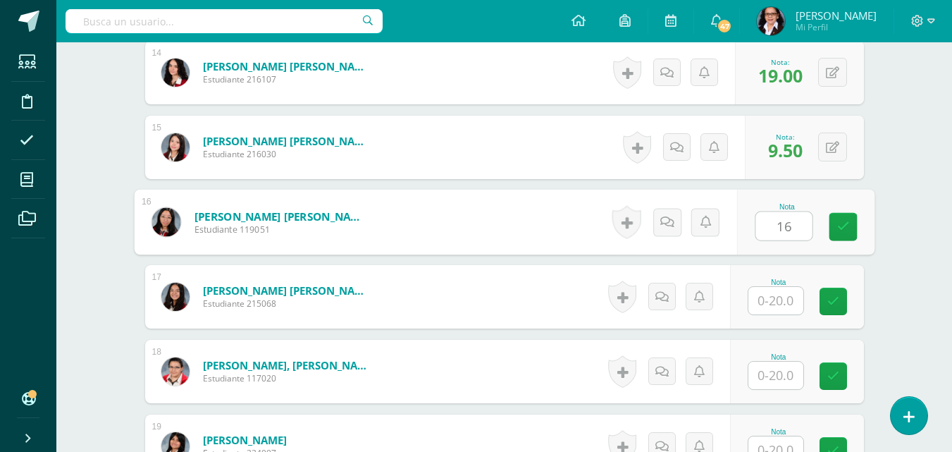
type input "16"
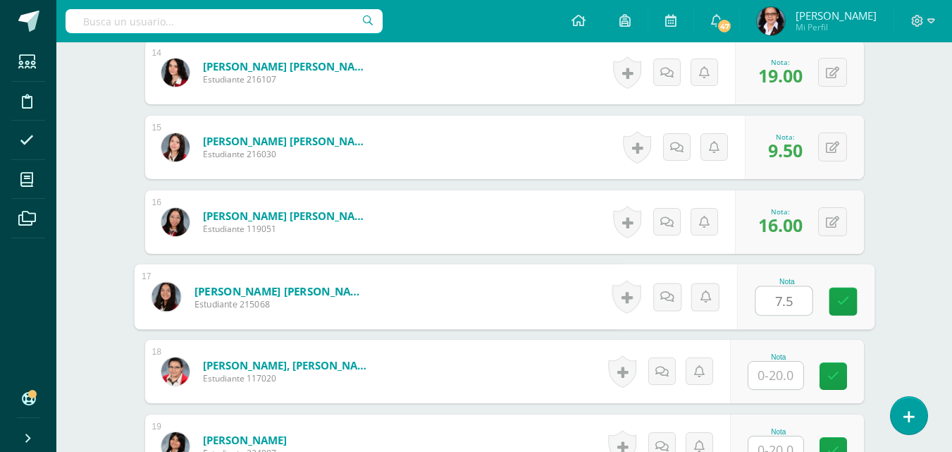
type input "7.5"
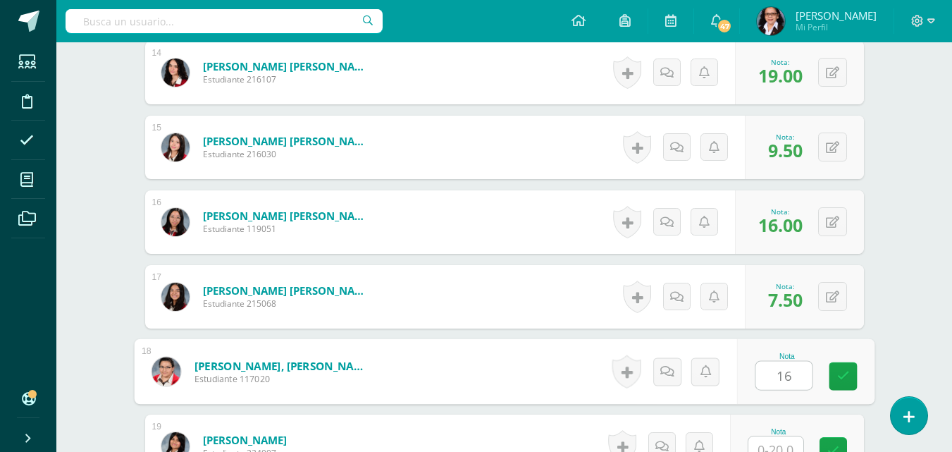
type input "16"
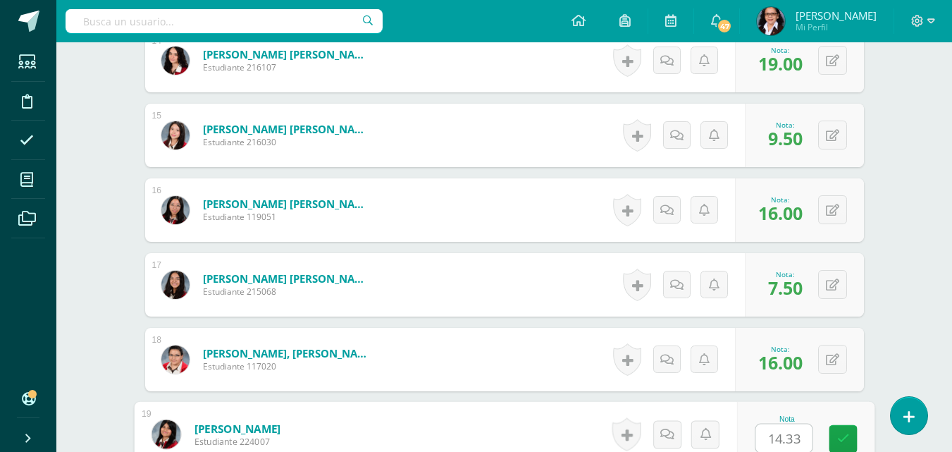
type input "14.33"
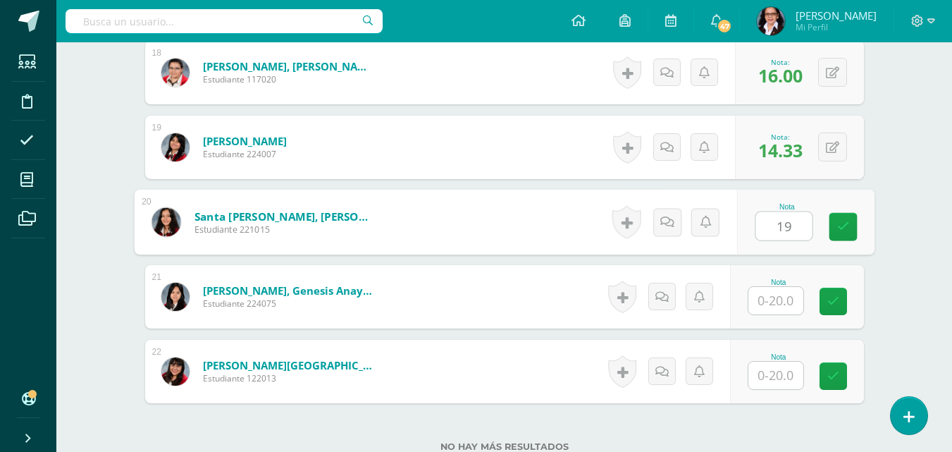
type input "19"
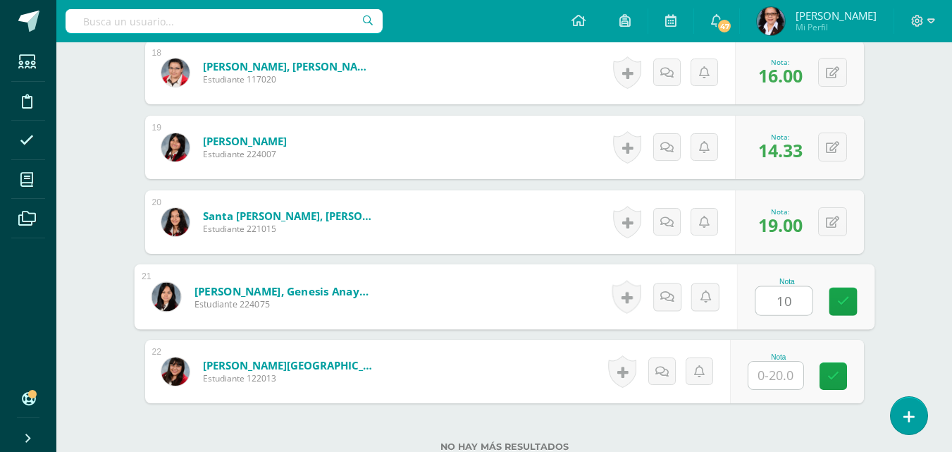
type input "10"
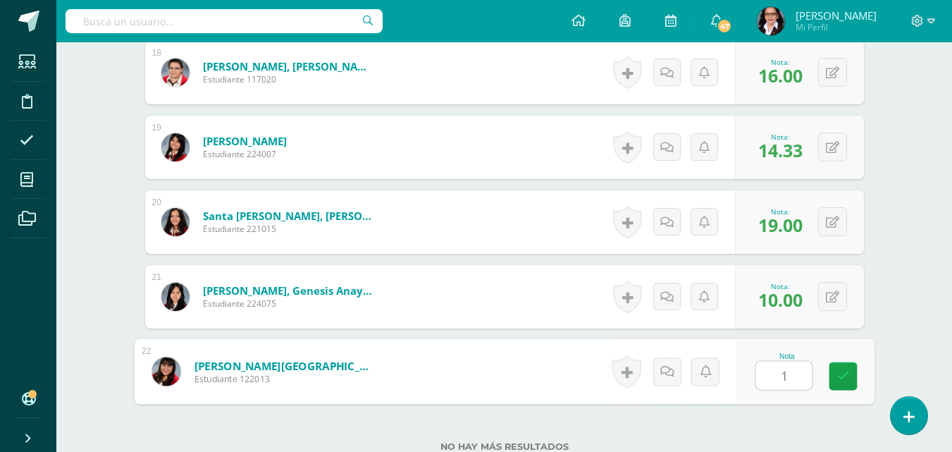
type input "16"
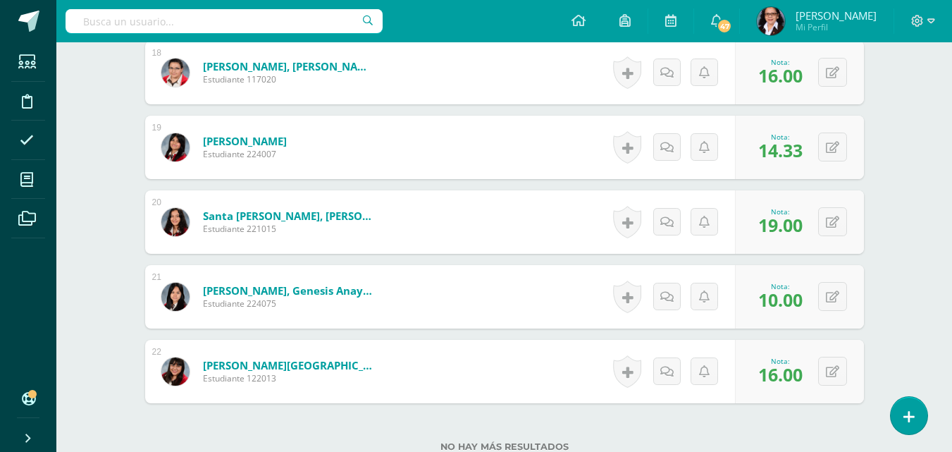
scroll to position [0, 0]
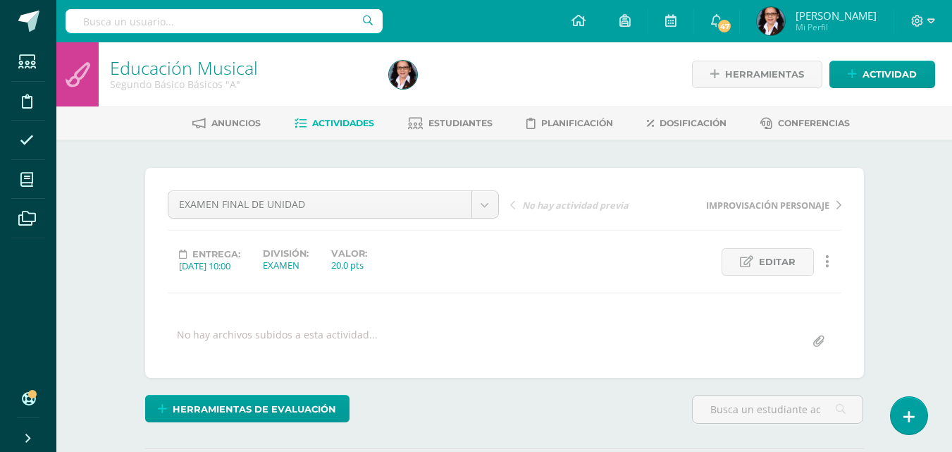
click at [455, 126] on span "Estudiantes" at bounding box center [461, 123] width 64 height 11
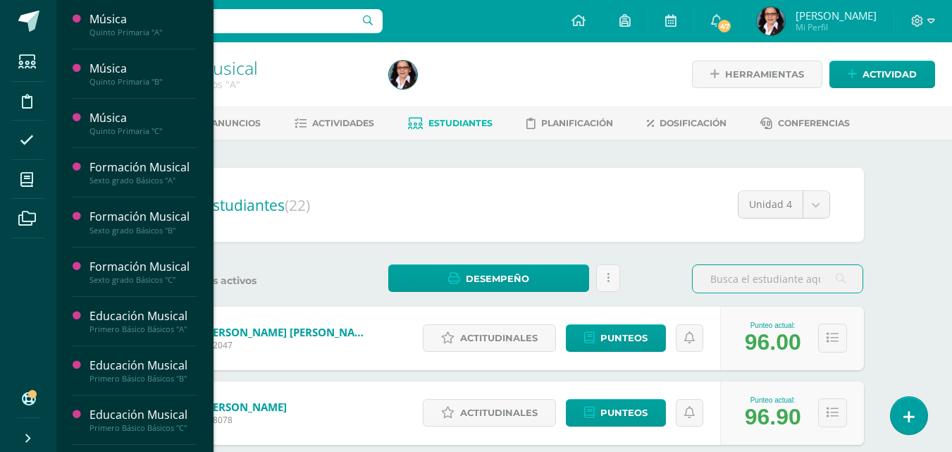
click at [27, 181] on icon at bounding box center [26, 180] width 13 height 14
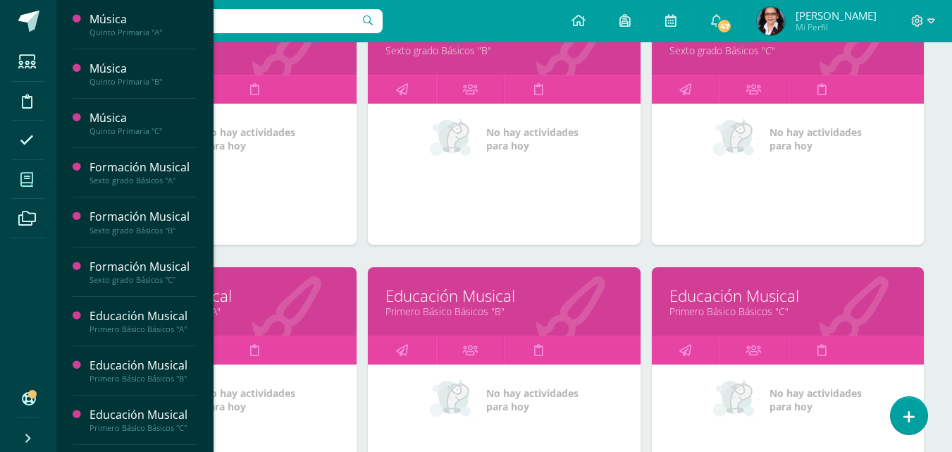
scroll to position [682, 0]
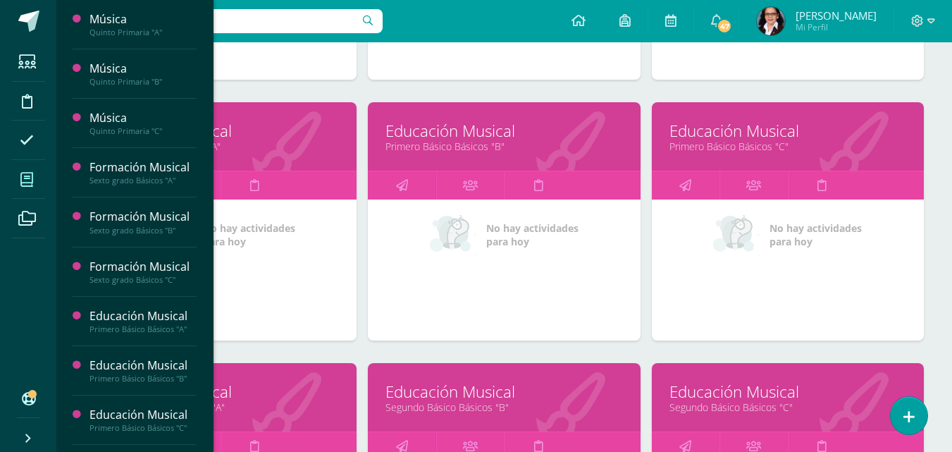
click at [450, 397] on link "Educación Musical" at bounding box center [504, 392] width 237 height 22
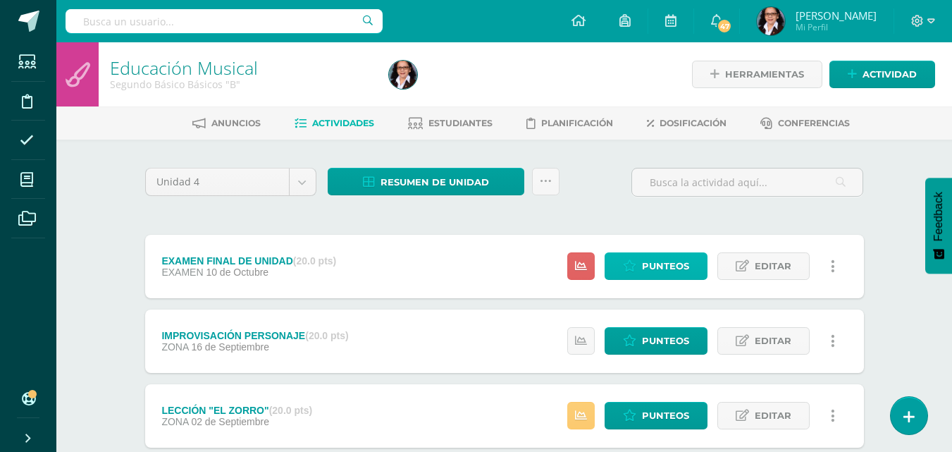
click at [669, 265] on span "Punteos" at bounding box center [665, 266] width 47 height 26
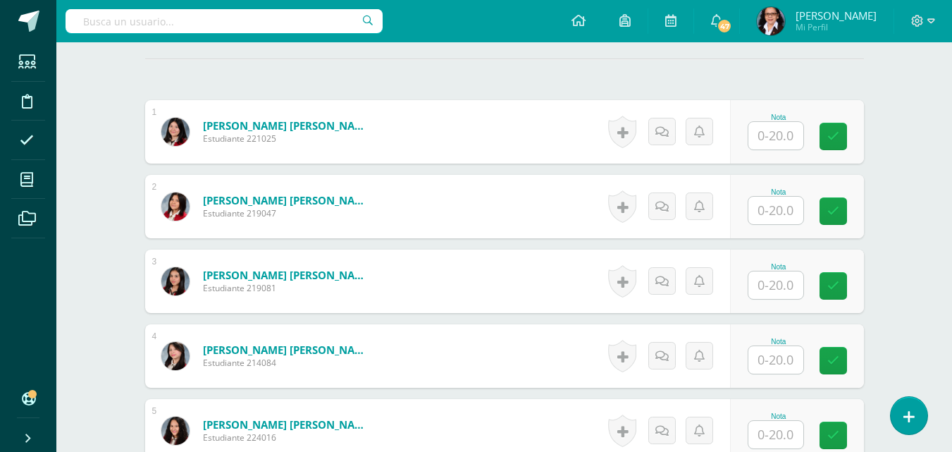
scroll to position [386, 0]
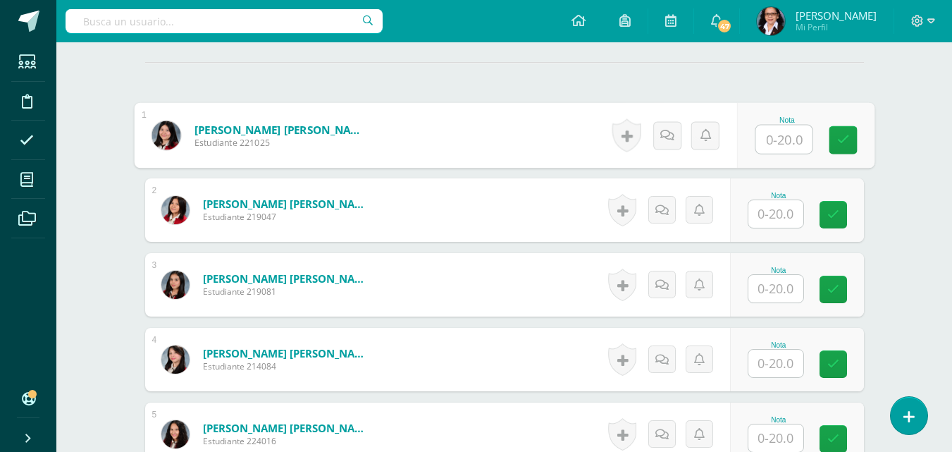
click at [783, 138] on input "text" at bounding box center [784, 139] width 56 height 28
type input "16"
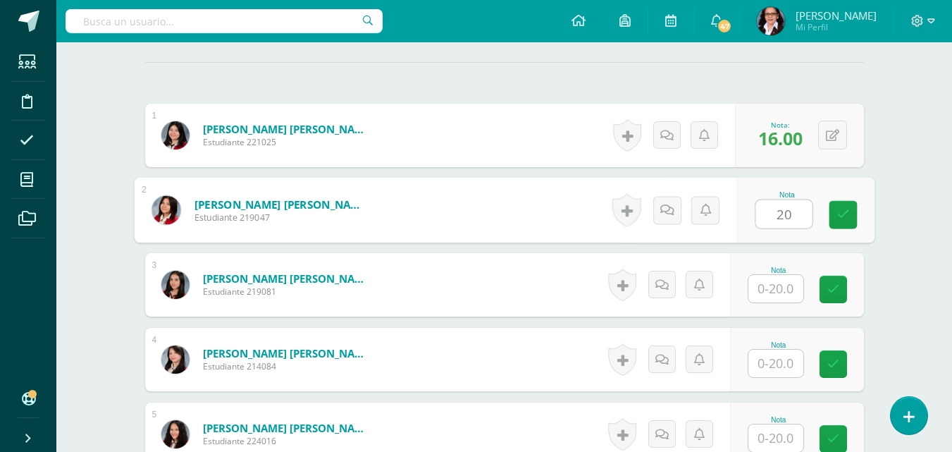
type input "20"
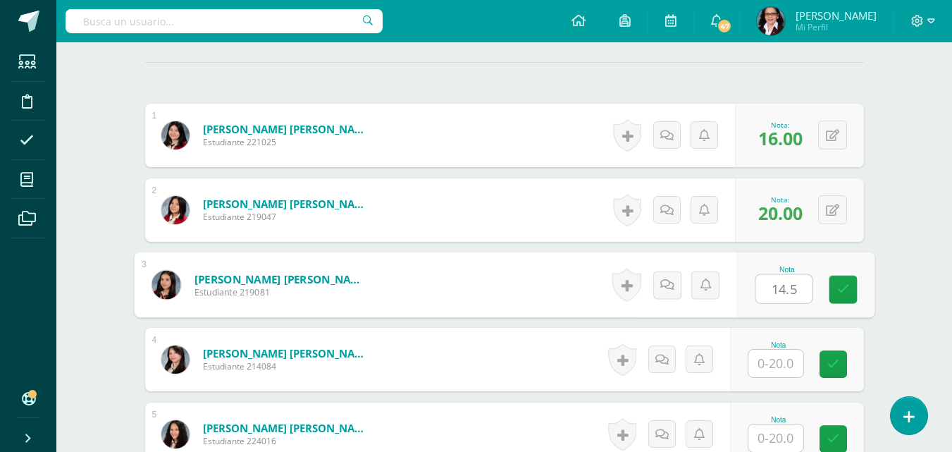
type input "14.5"
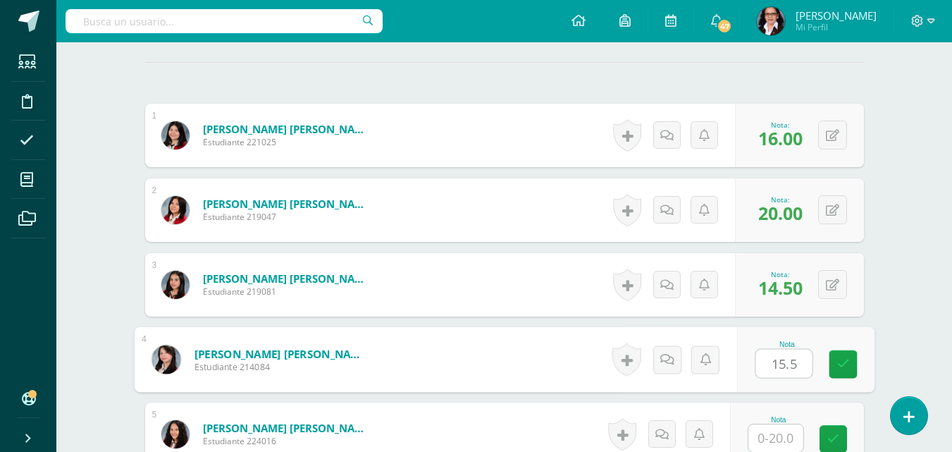
type input "15.5"
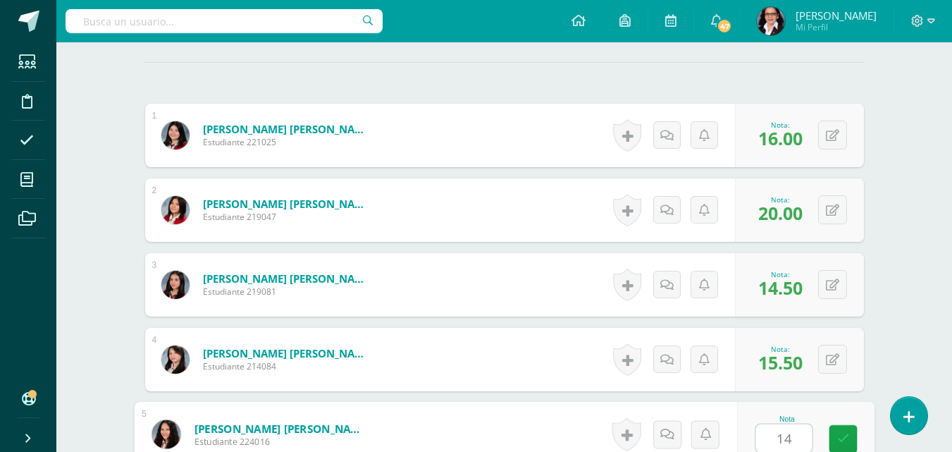
type input "14"
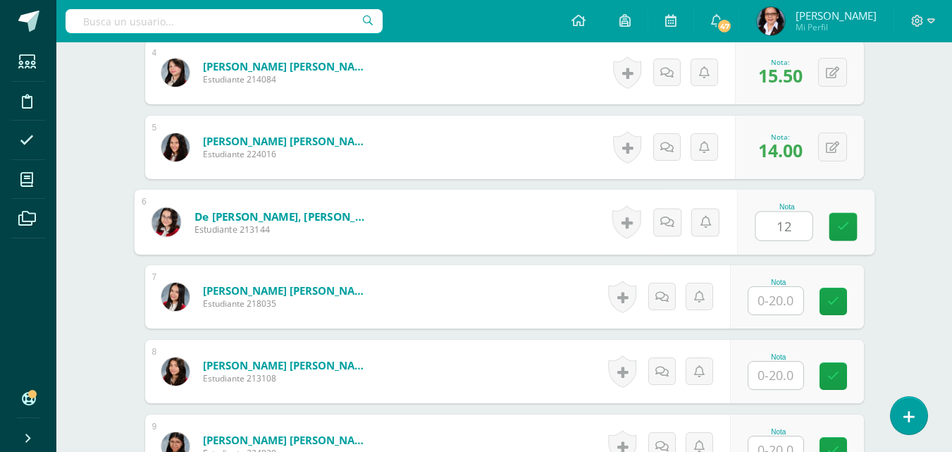
type input "12"
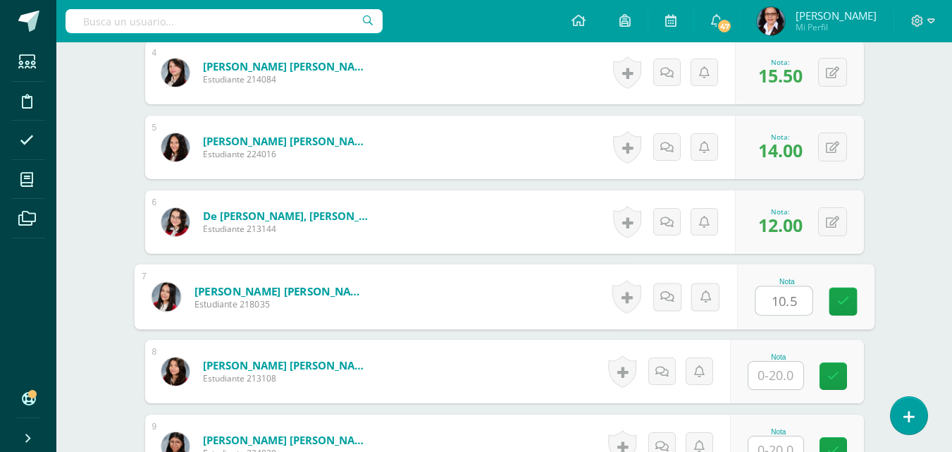
type input "10.5"
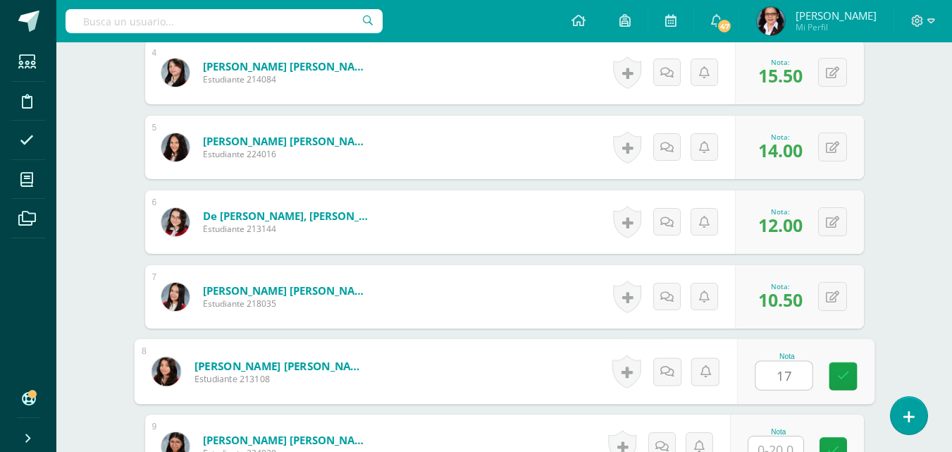
type input "17"
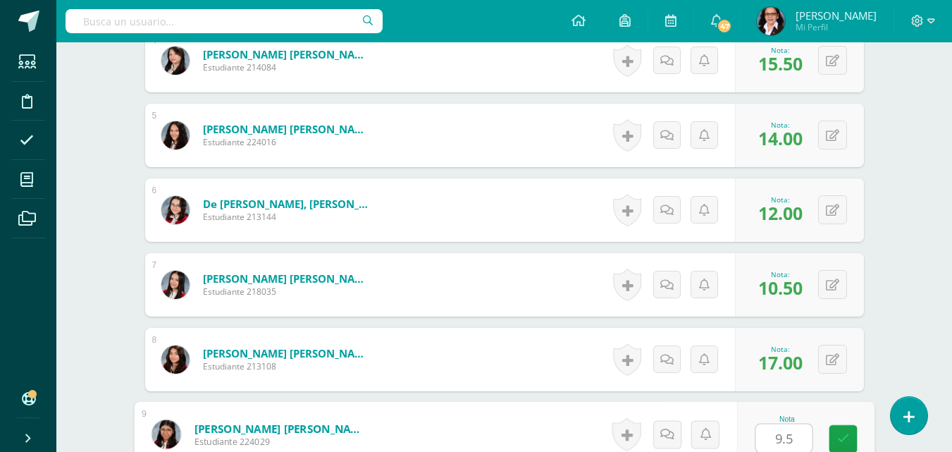
type input "9.5"
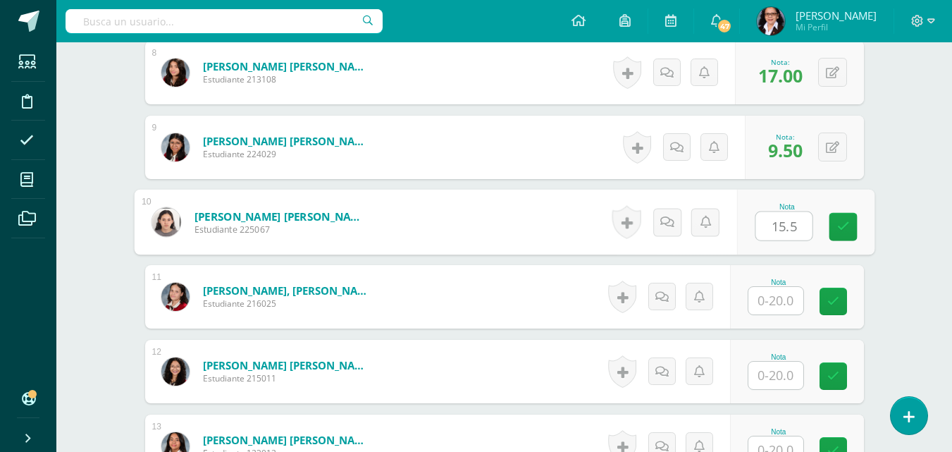
type input "15.5"
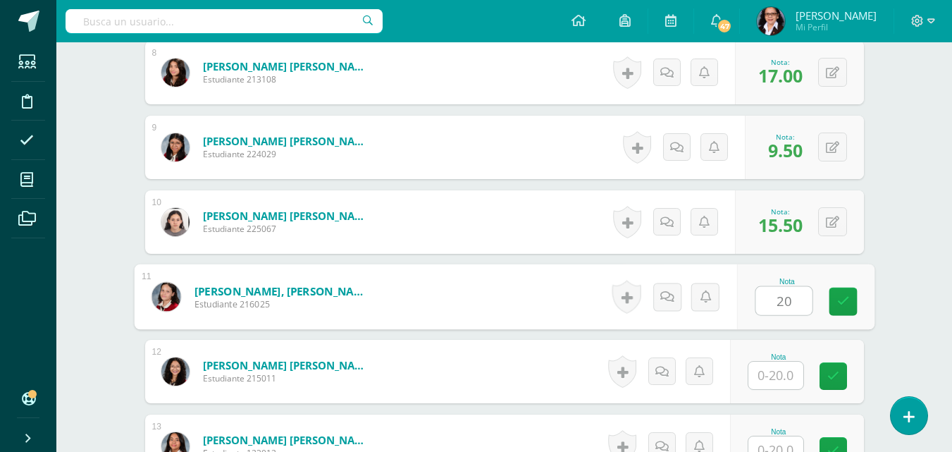
type input "20"
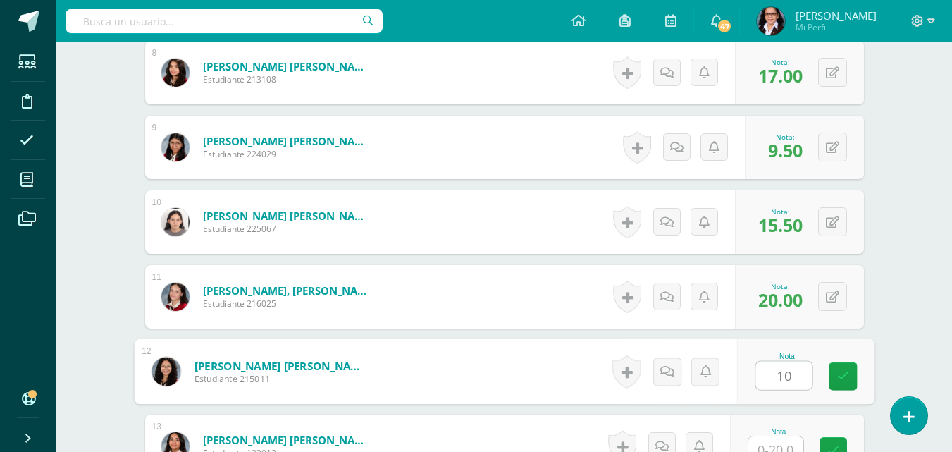
type input "10"
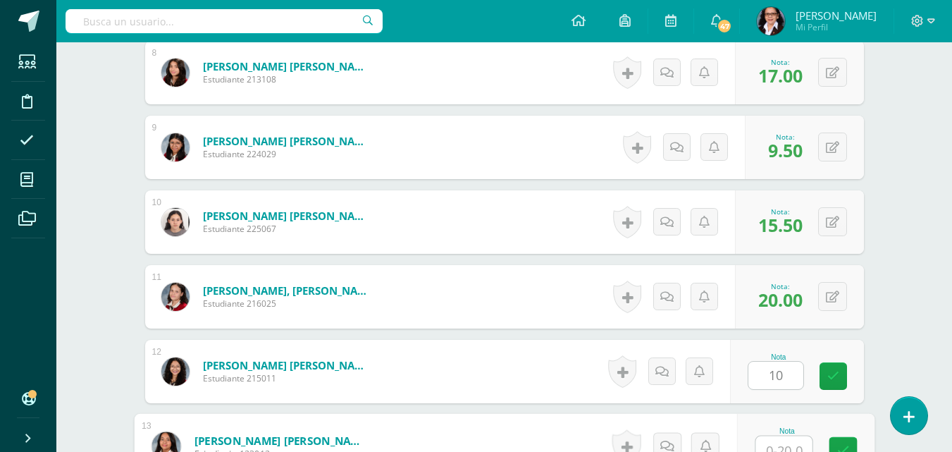
scroll to position [984, 0]
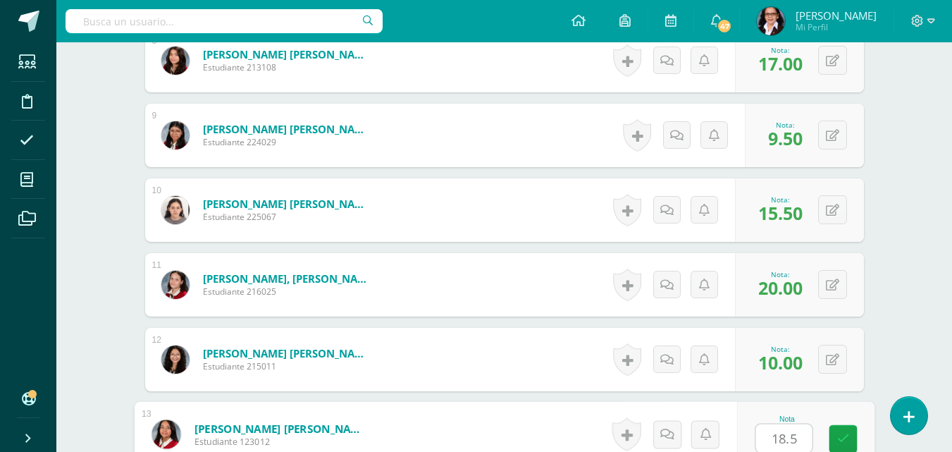
type input "18.5"
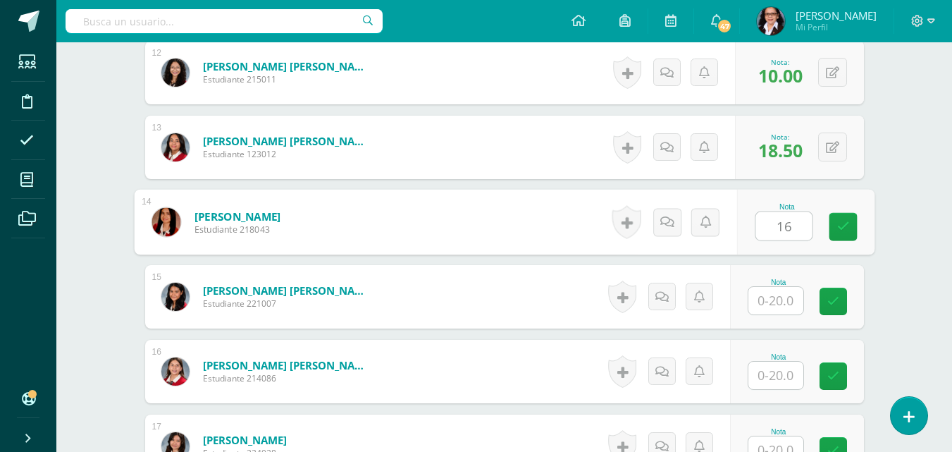
type input "16"
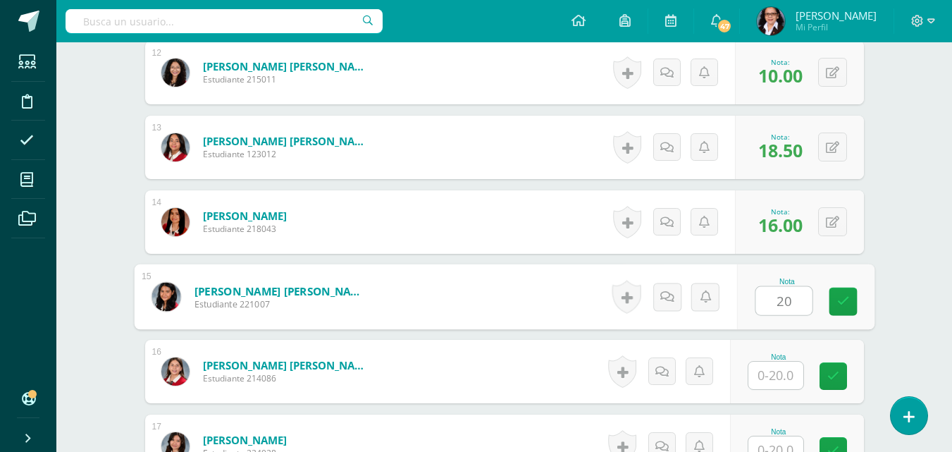
type input "20"
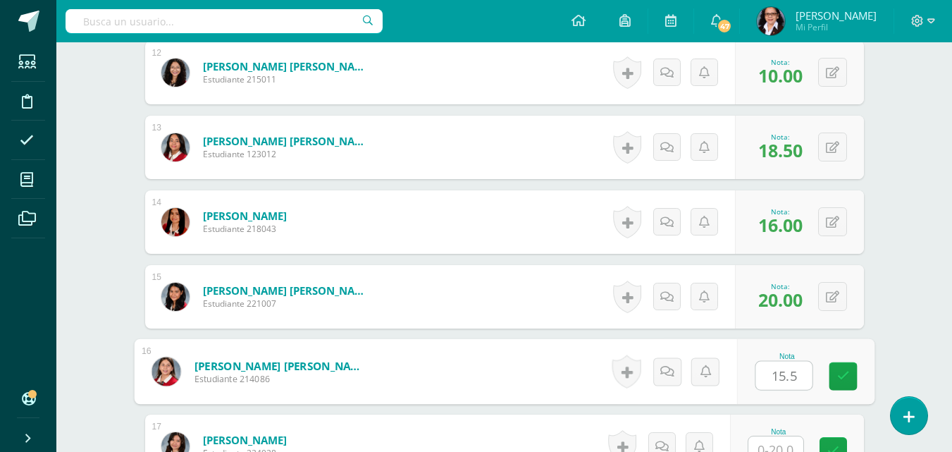
type input "15.5"
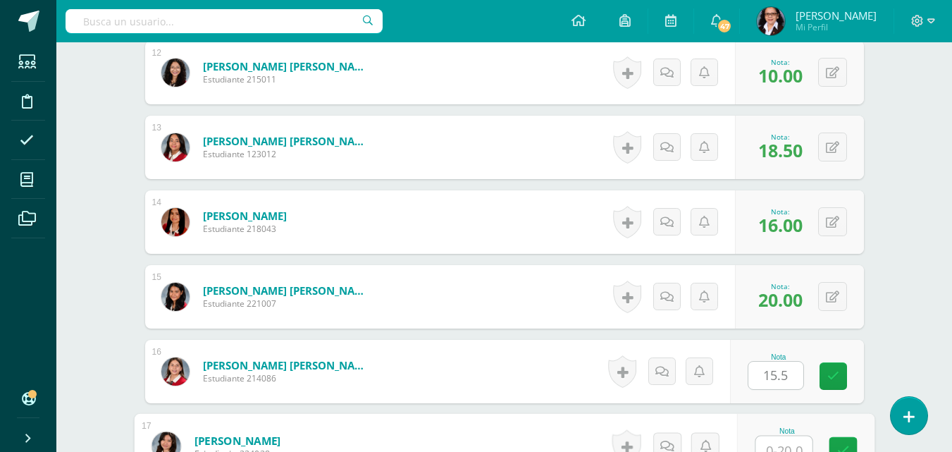
scroll to position [1283, 0]
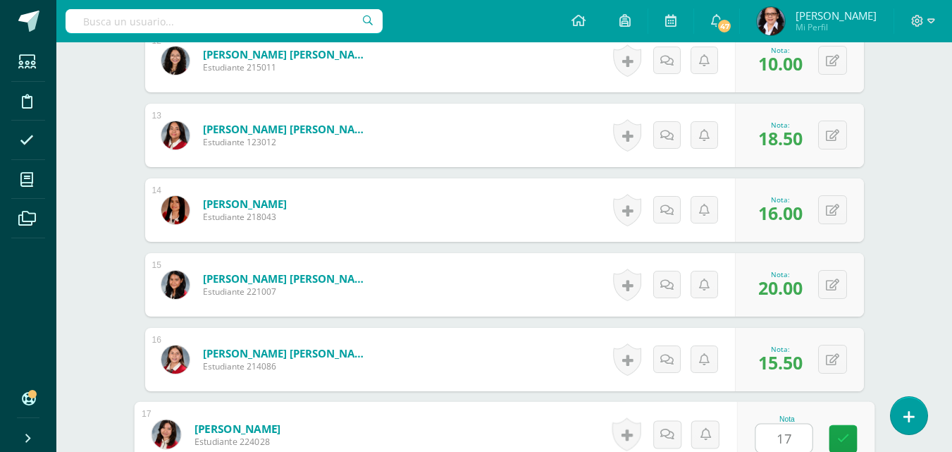
type input "17"
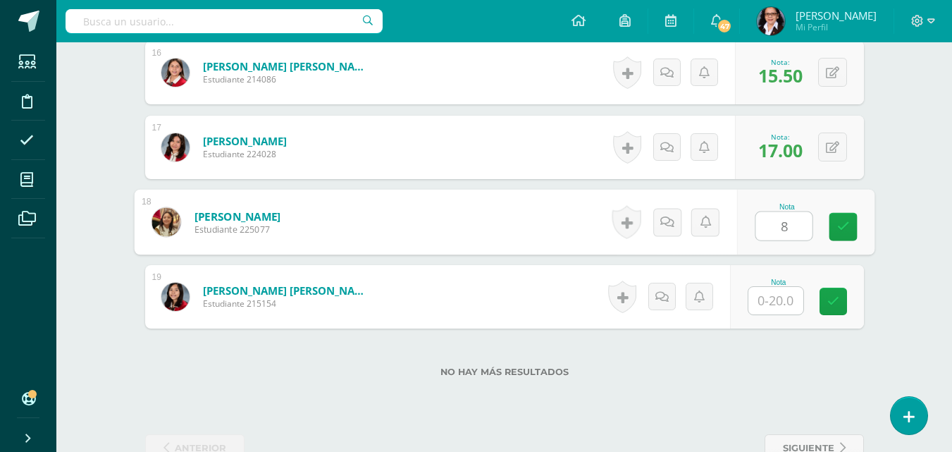
type input "8"
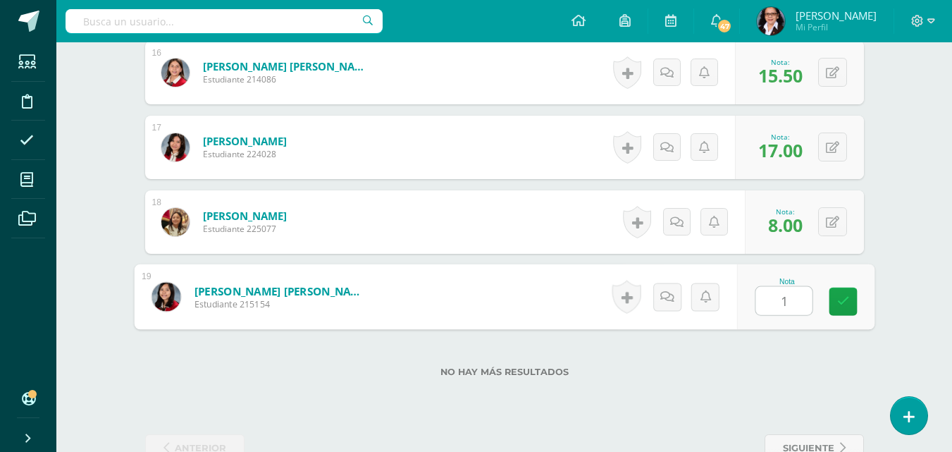
type input "13"
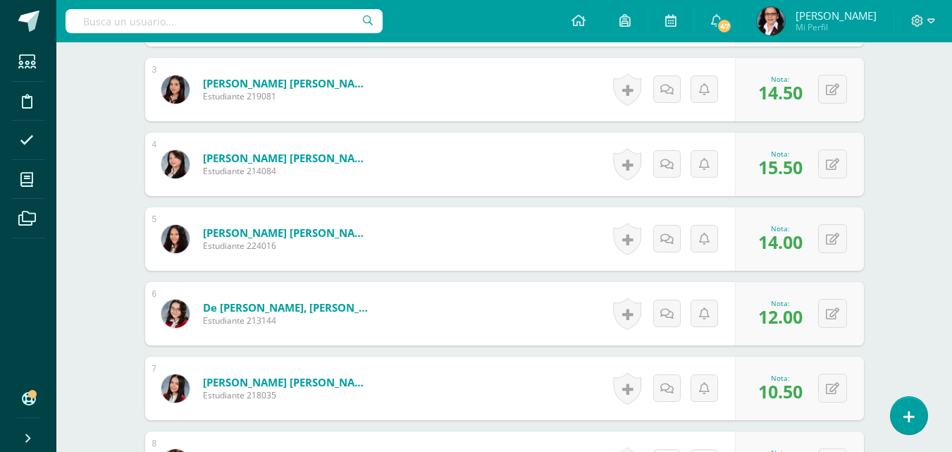
scroll to position [0, 0]
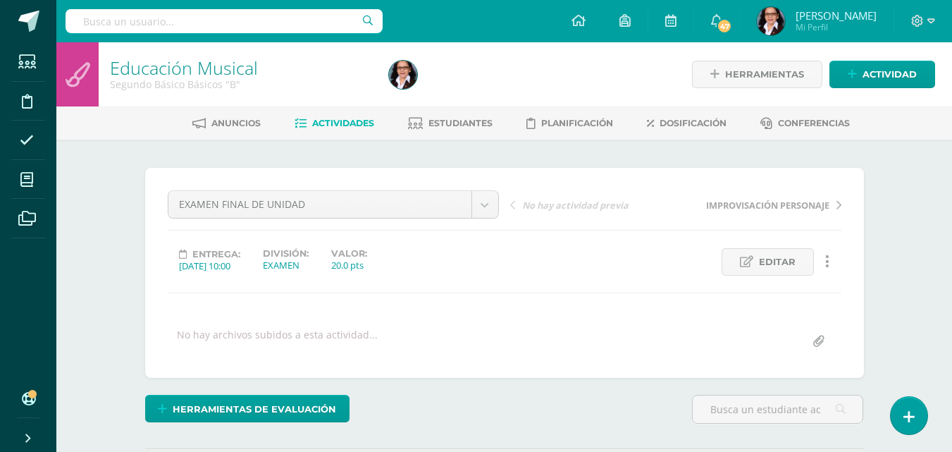
click at [465, 123] on span "Estudiantes" at bounding box center [461, 123] width 64 height 11
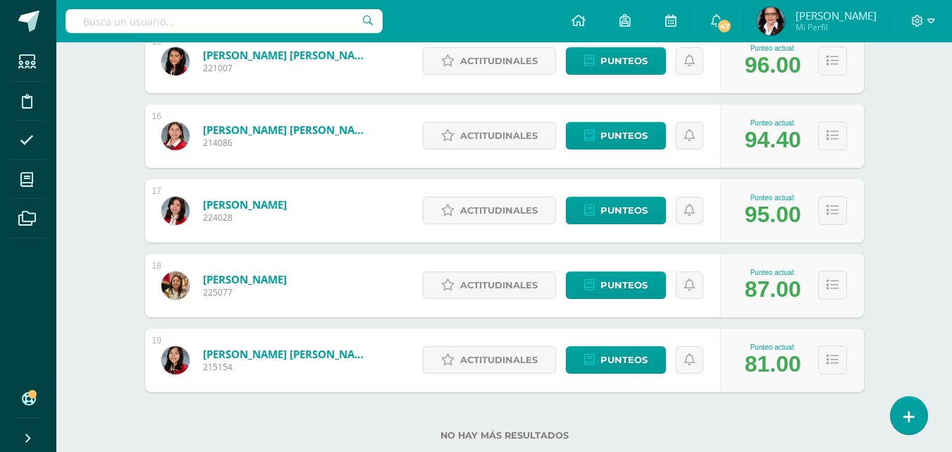
scroll to position [1357, 0]
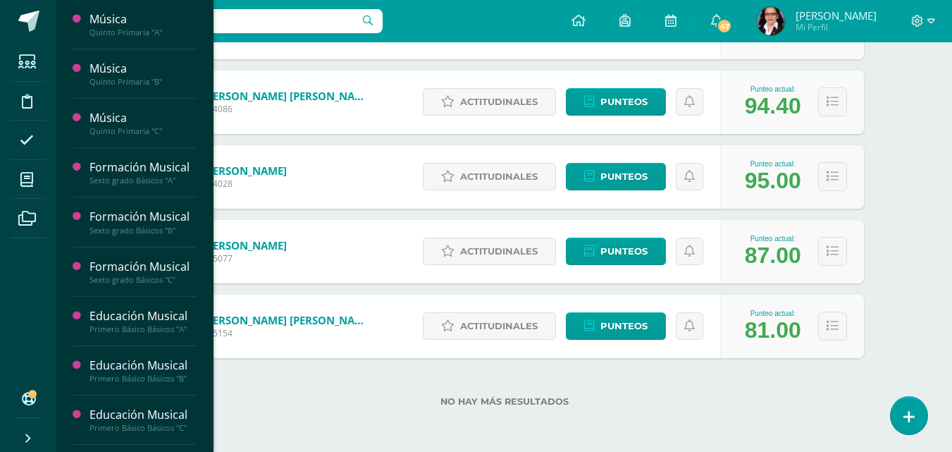
click at [26, 183] on icon at bounding box center [26, 180] width 13 height 14
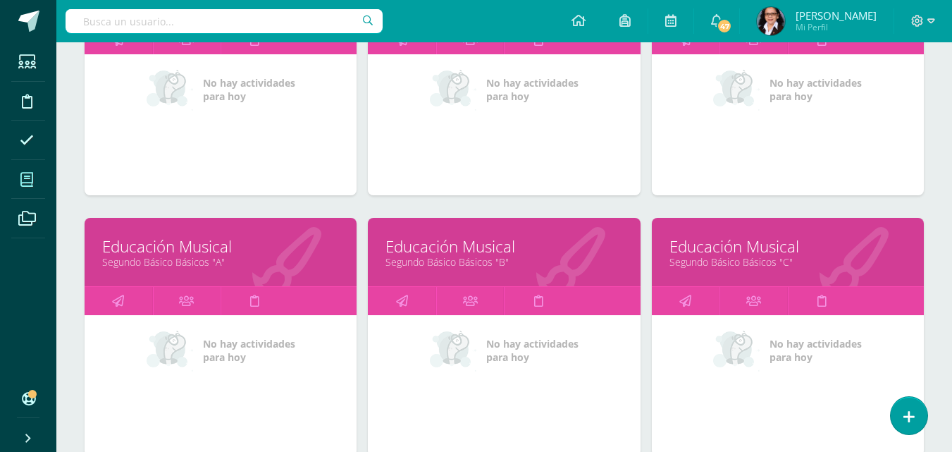
scroll to position [828, 0]
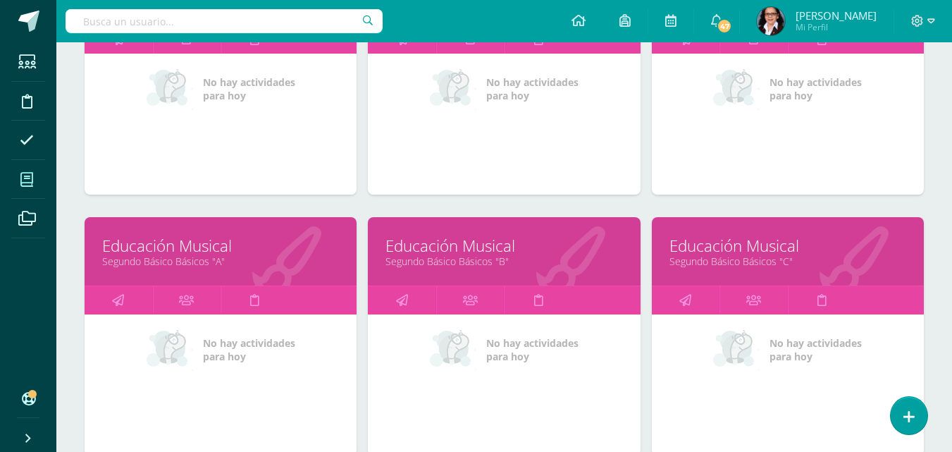
click at [763, 253] on link "Educación Musical" at bounding box center [788, 246] width 237 height 22
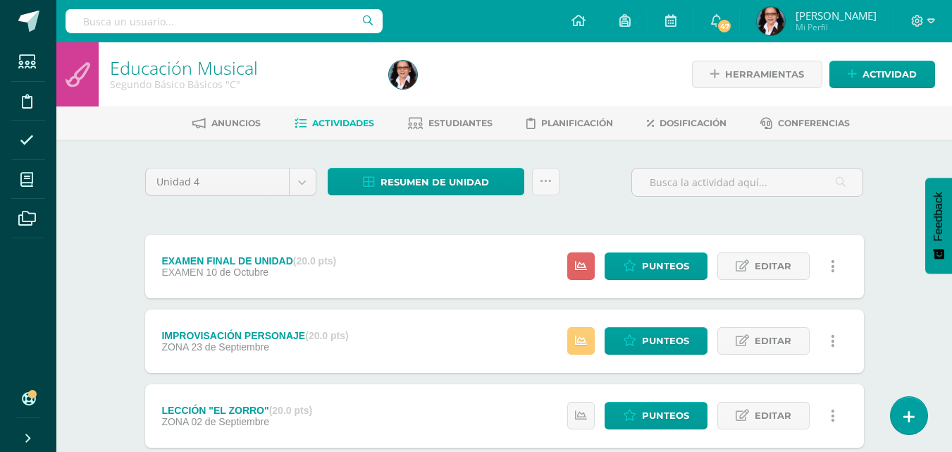
click at [456, 122] on span "Estudiantes" at bounding box center [461, 123] width 64 height 11
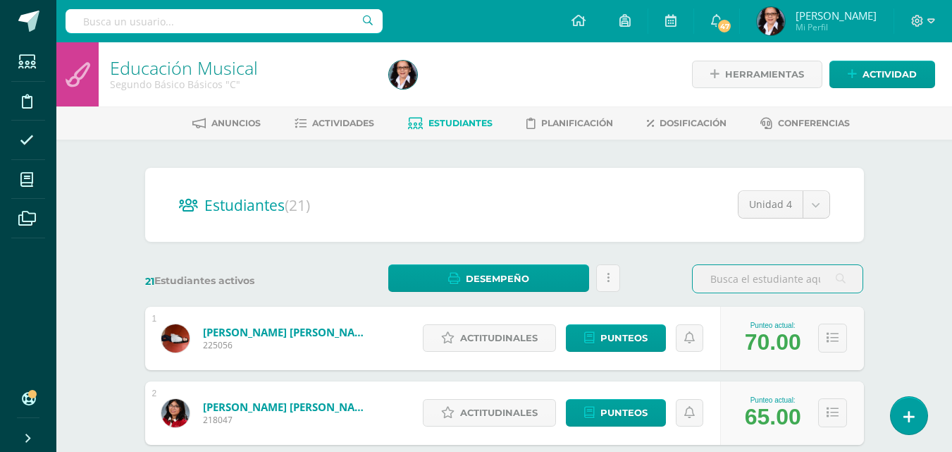
click at [338, 131] on link "Actividades" at bounding box center [335, 123] width 80 height 23
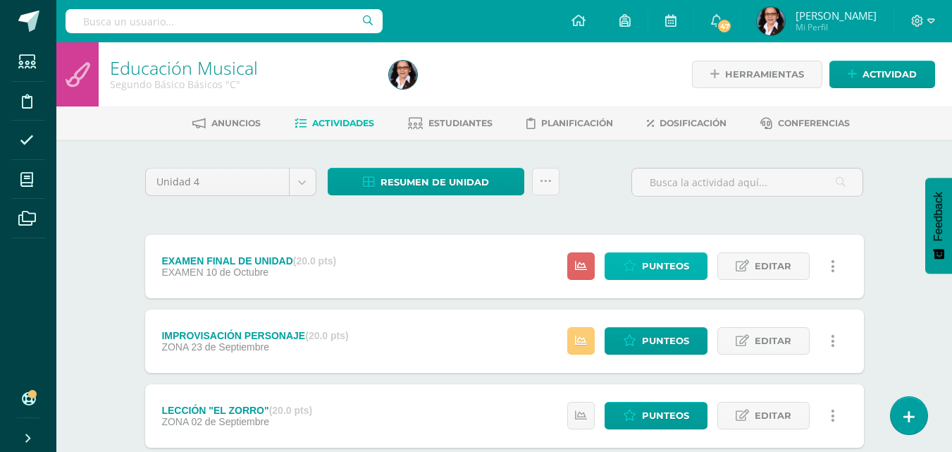
click at [668, 269] on span "Punteos" at bounding box center [665, 266] width 47 height 26
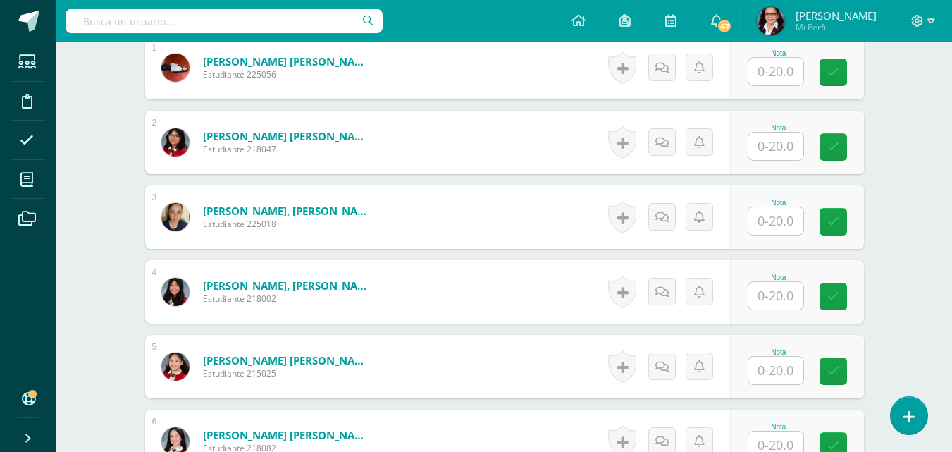
scroll to position [458, 0]
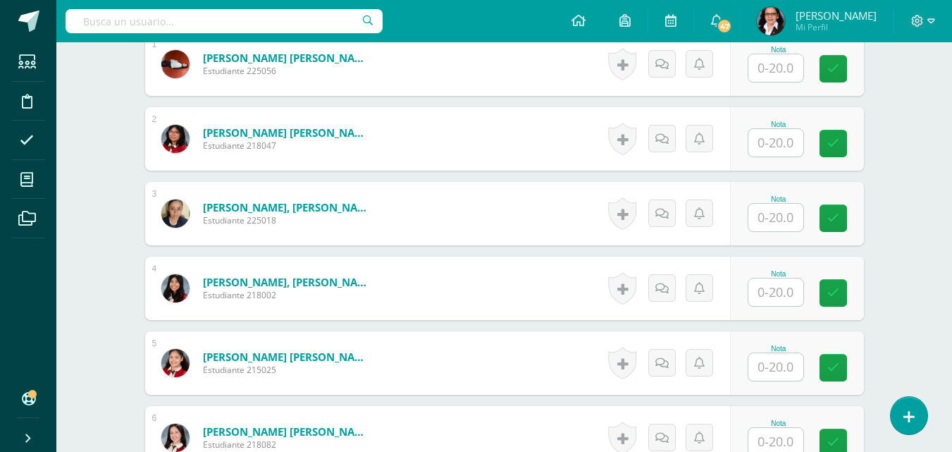
click at [784, 63] on input "text" at bounding box center [776, 67] width 55 height 27
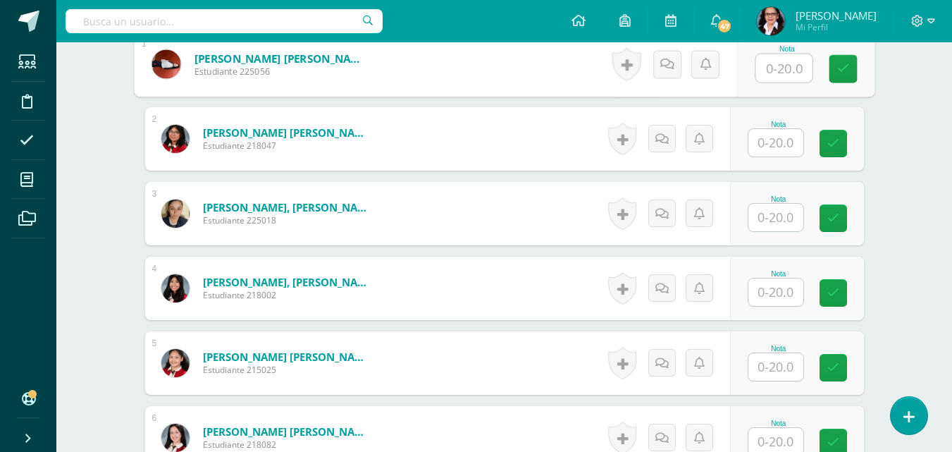
scroll to position [458, 0]
type input "14"
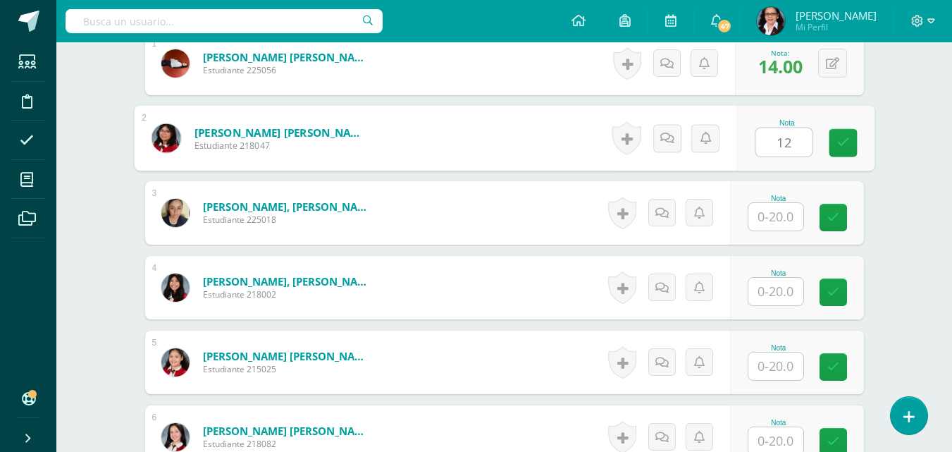
type input "12"
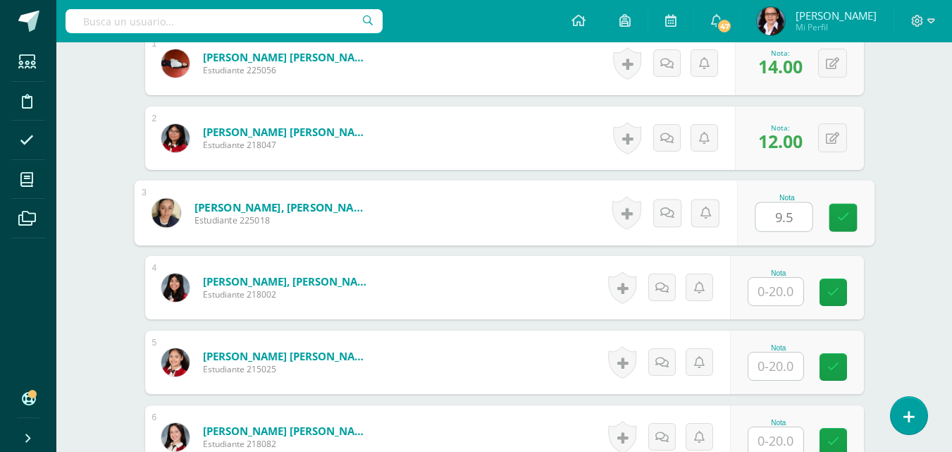
type input "9.5"
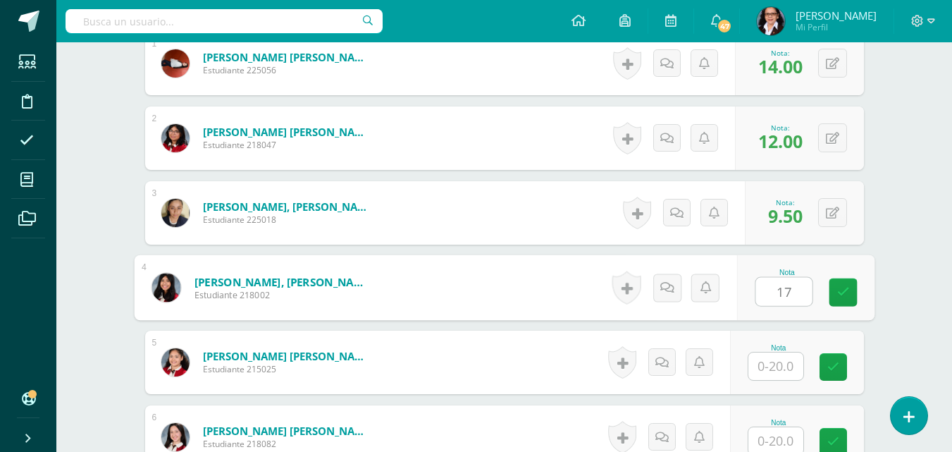
type input "17"
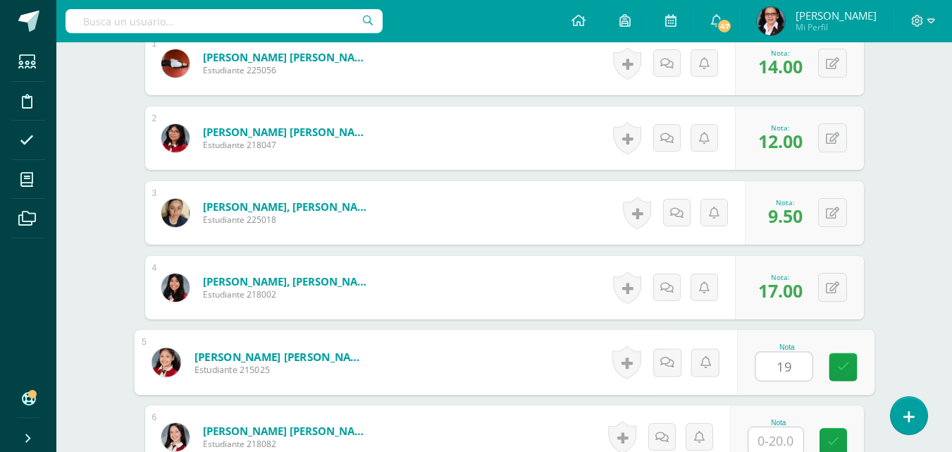
type input "19"
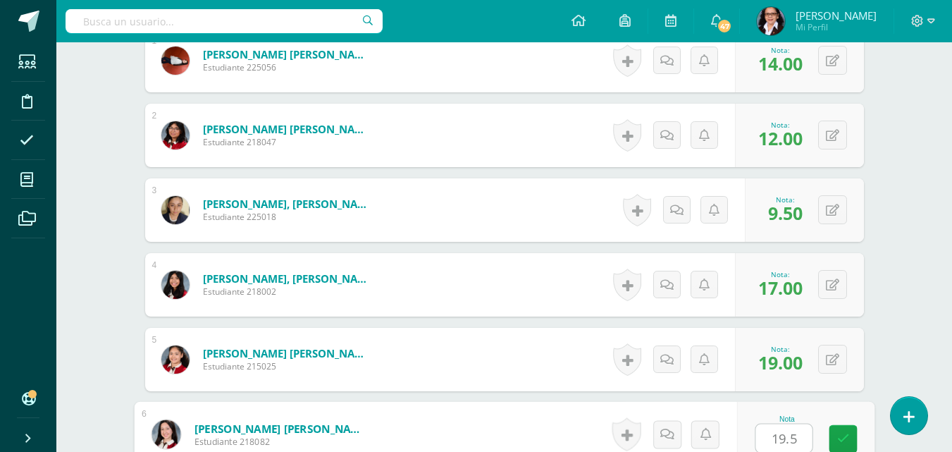
type input "19.5"
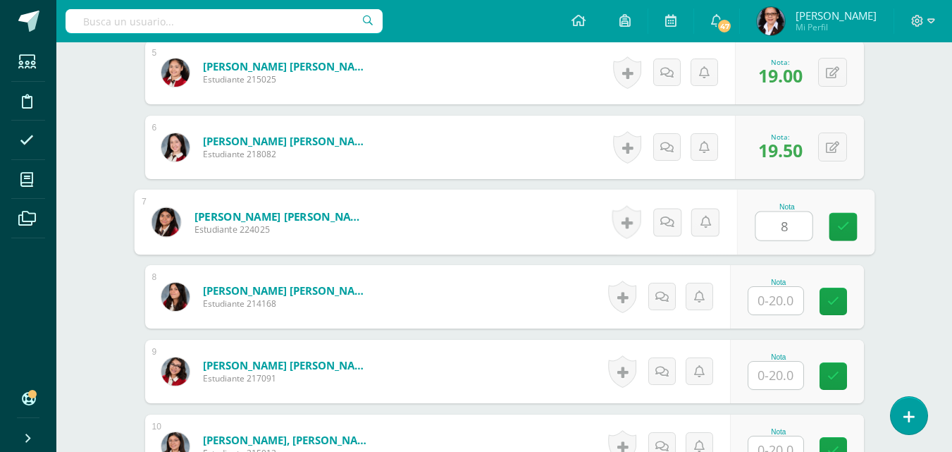
type input "8"
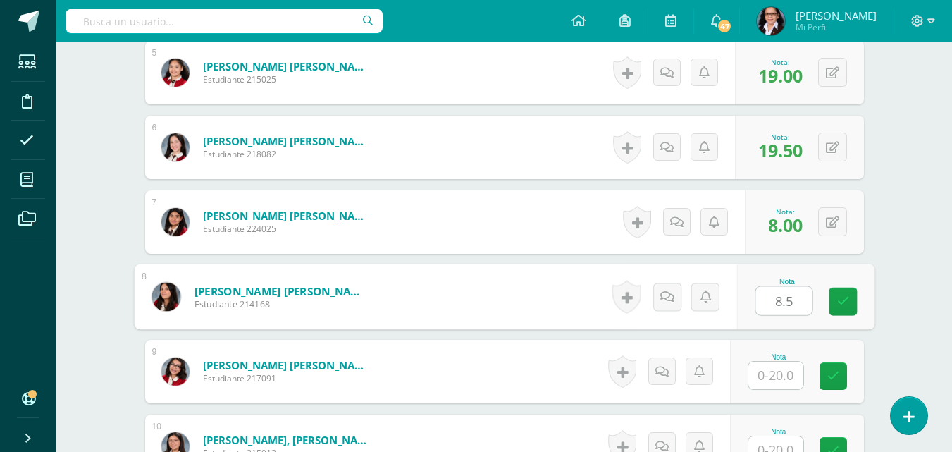
type input "8.5"
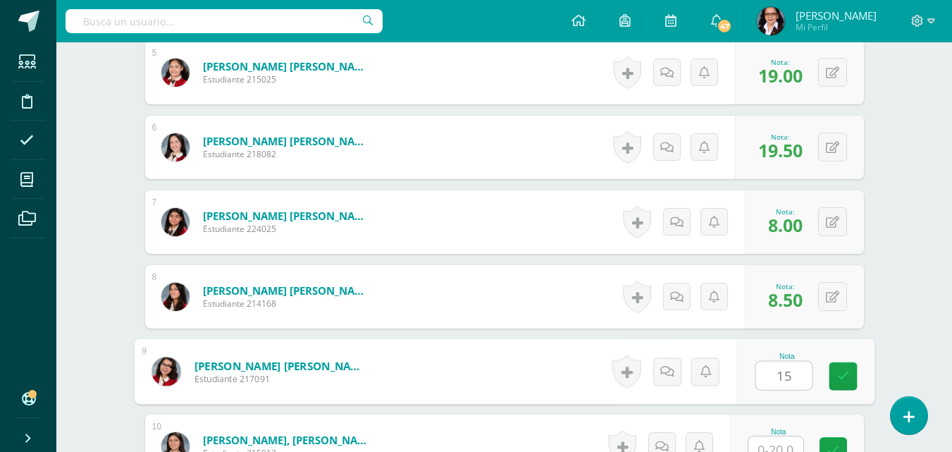
type input "15"
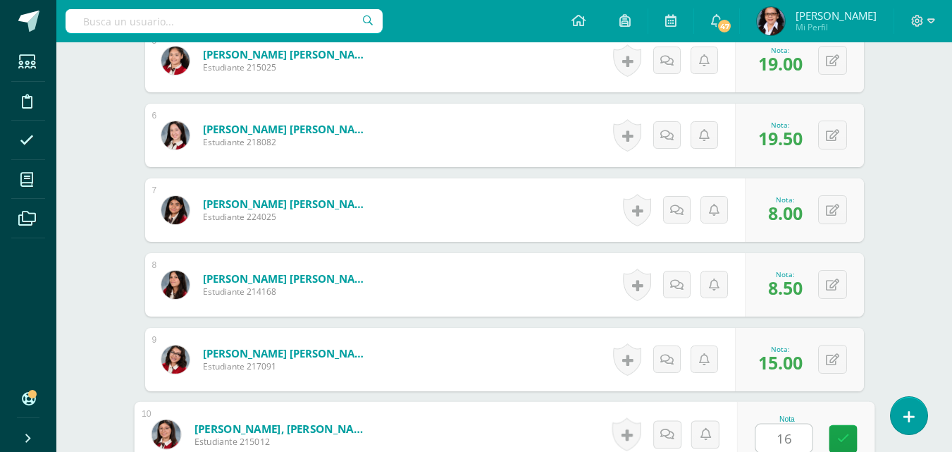
type input "16"
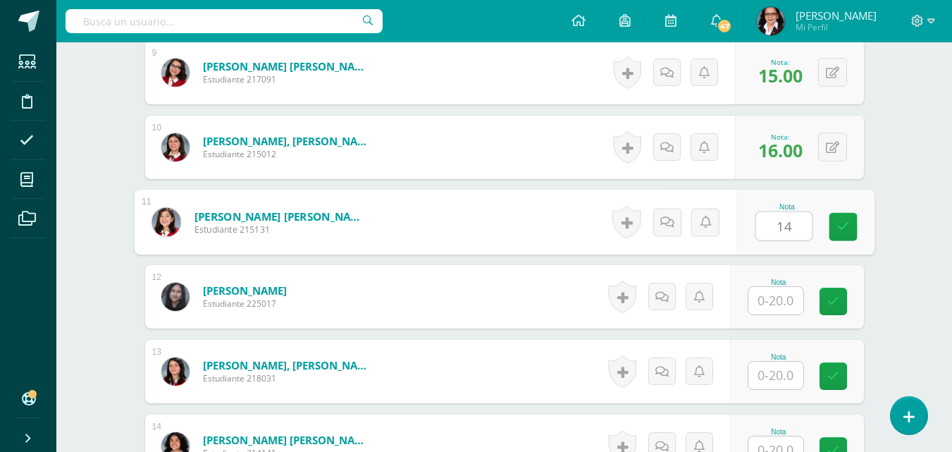
type input "14"
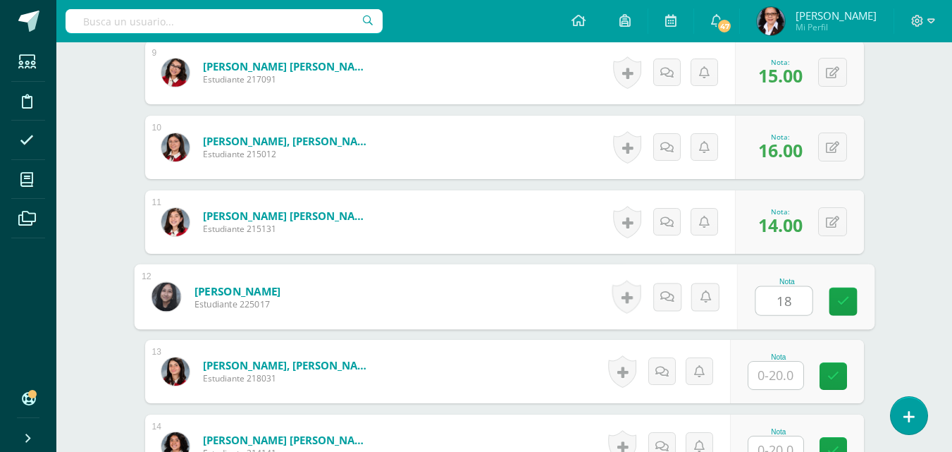
type input "18"
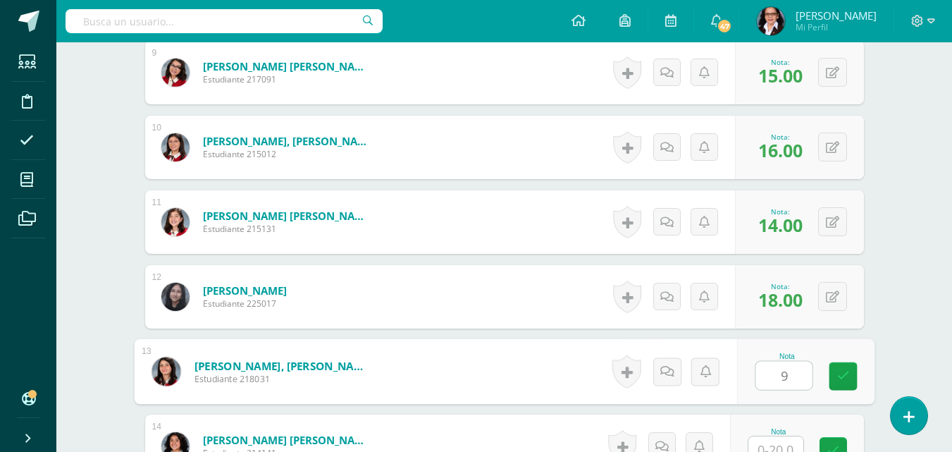
type input "9"
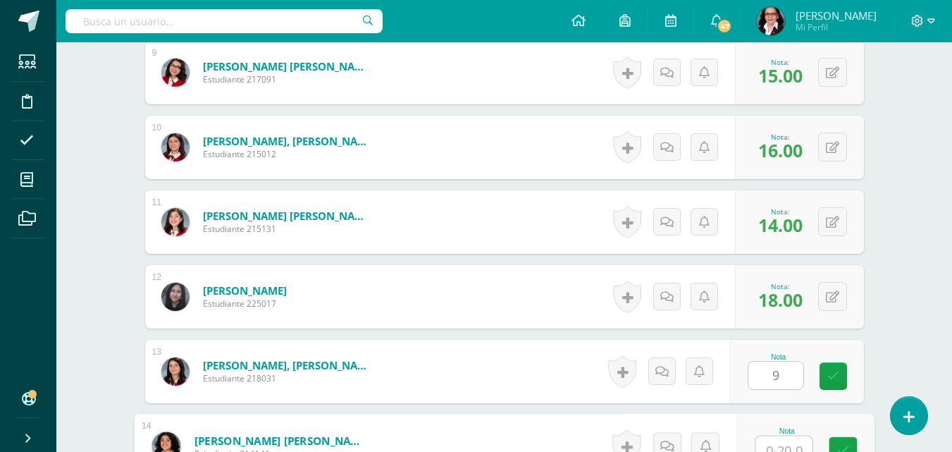
scroll to position [1059, 0]
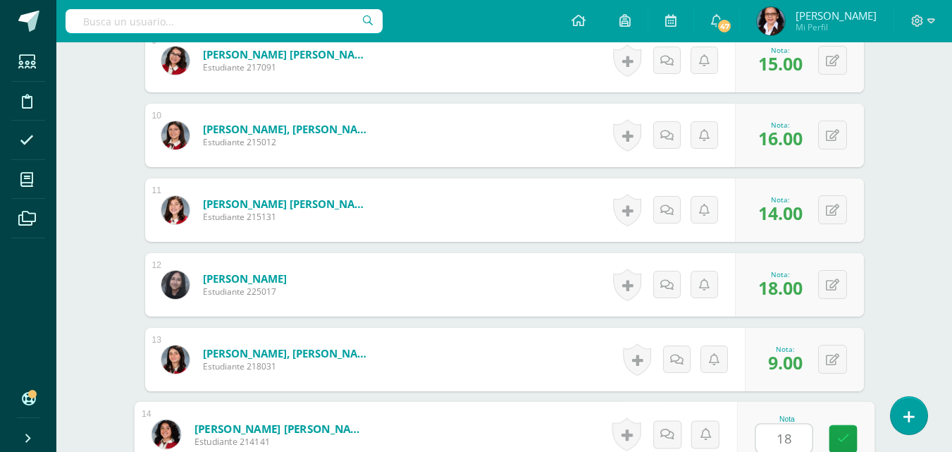
type input "18"
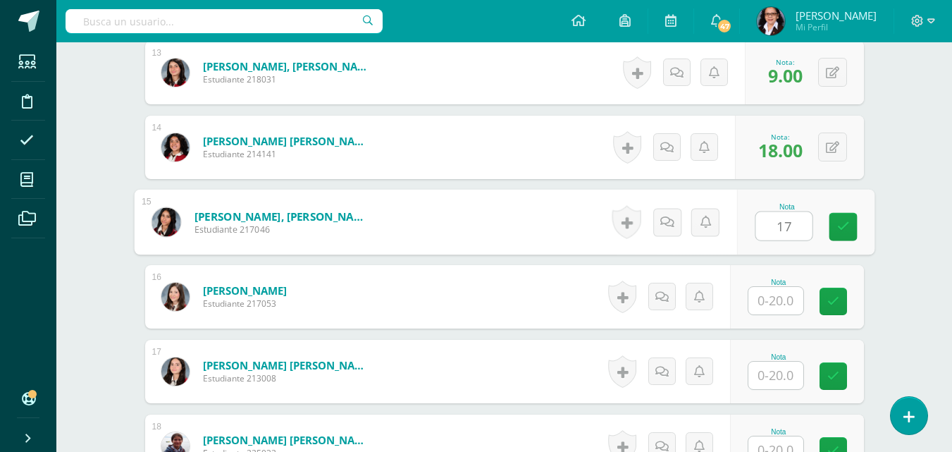
type input "17"
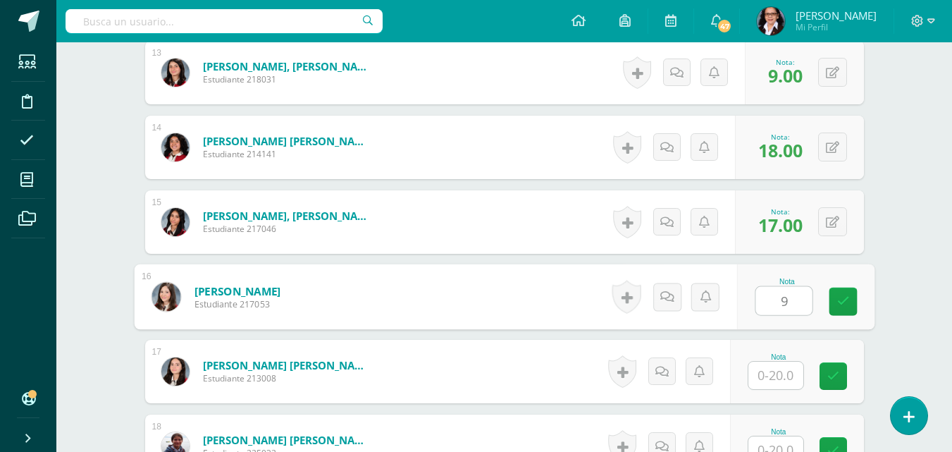
type input "9"
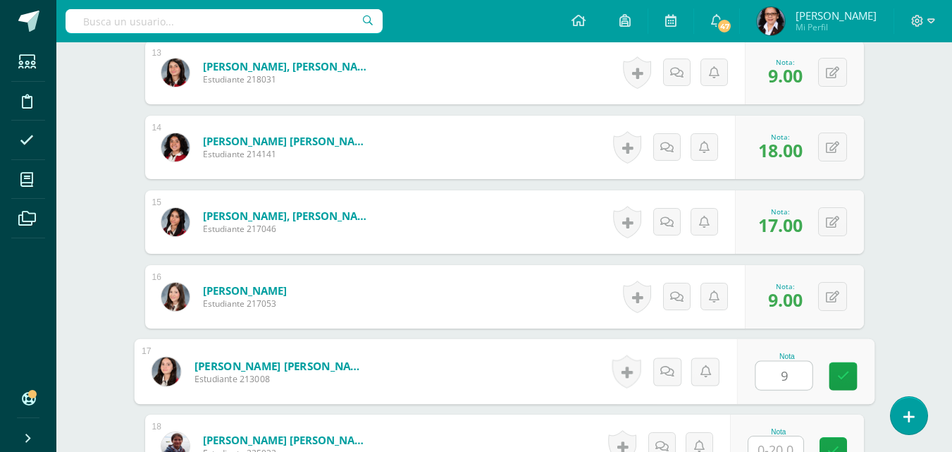
type input "9"
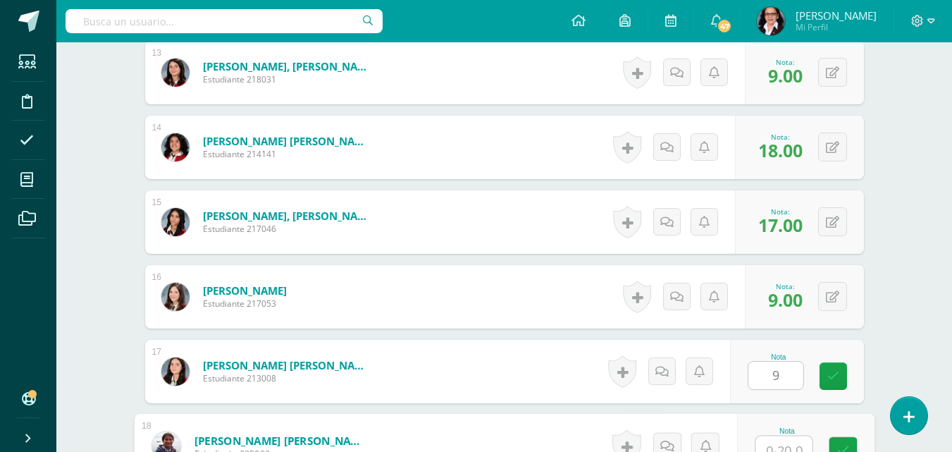
scroll to position [1358, 0]
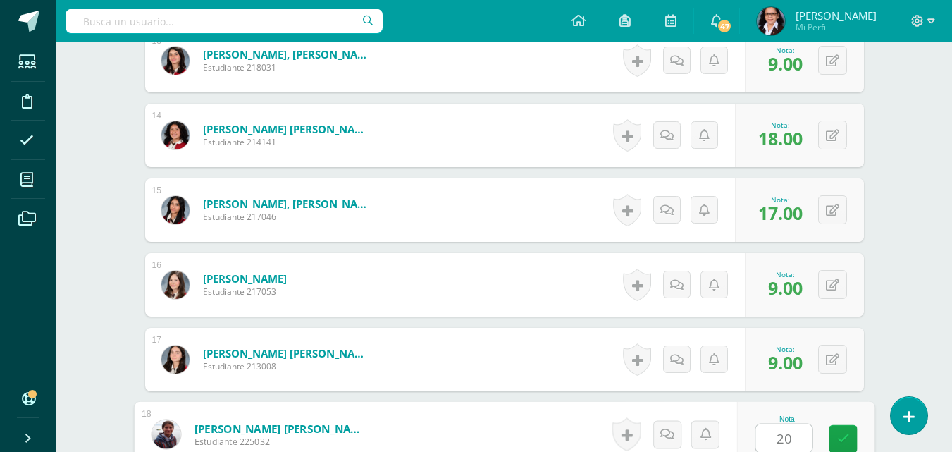
type input "20"
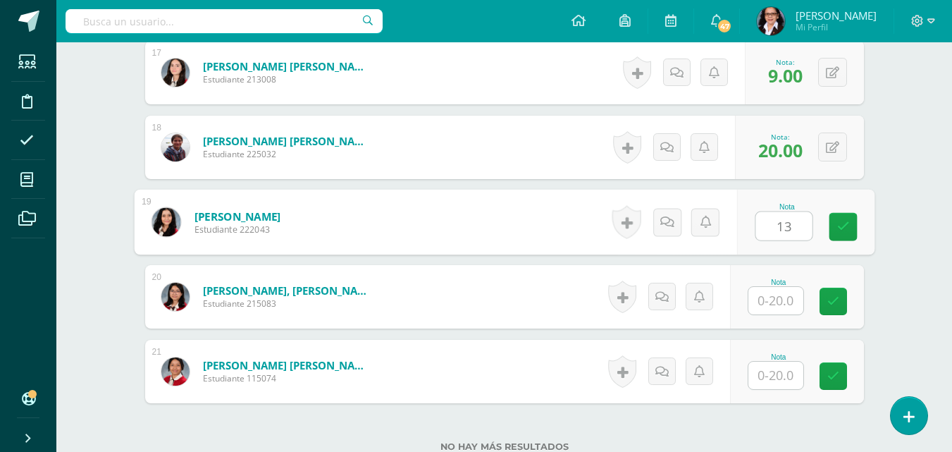
type input "13"
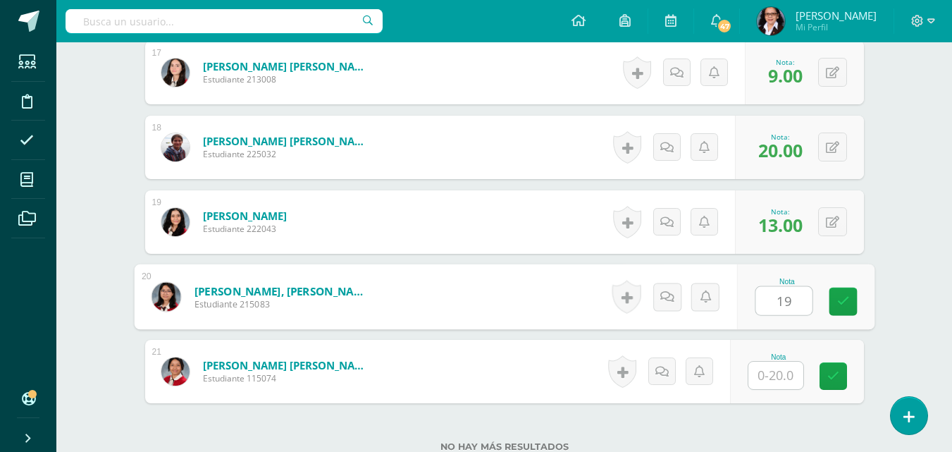
type input "19"
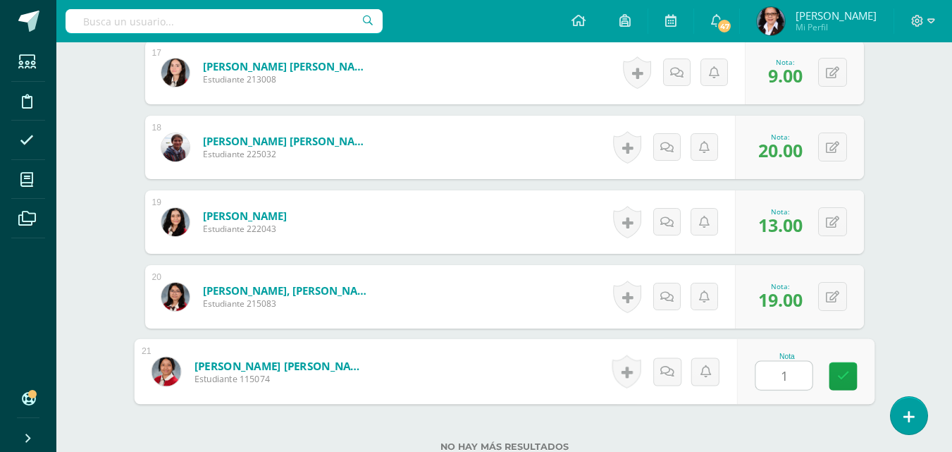
type input "18"
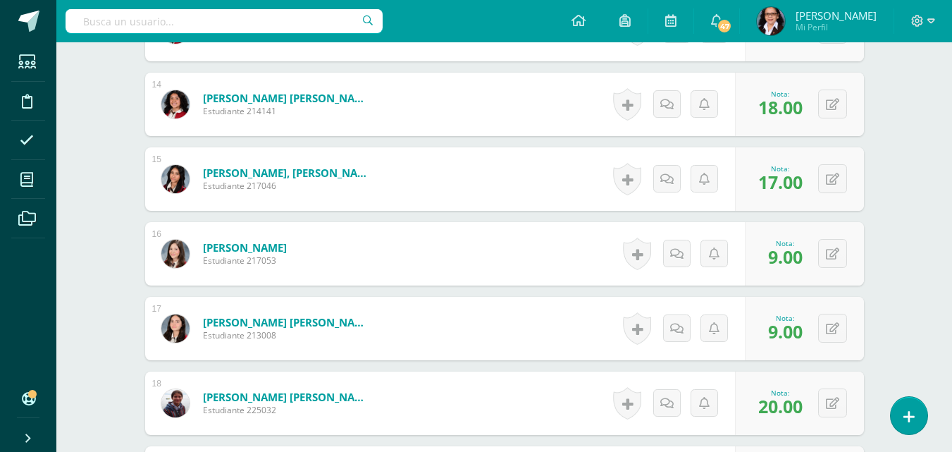
scroll to position [0, 0]
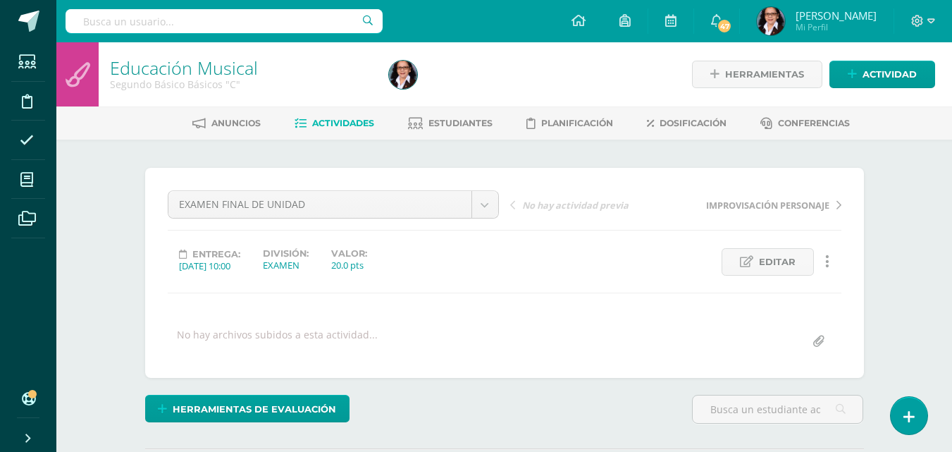
click at [441, 124] on span "Estudiantes" at bounding box center [461, 123] width 64 height 11
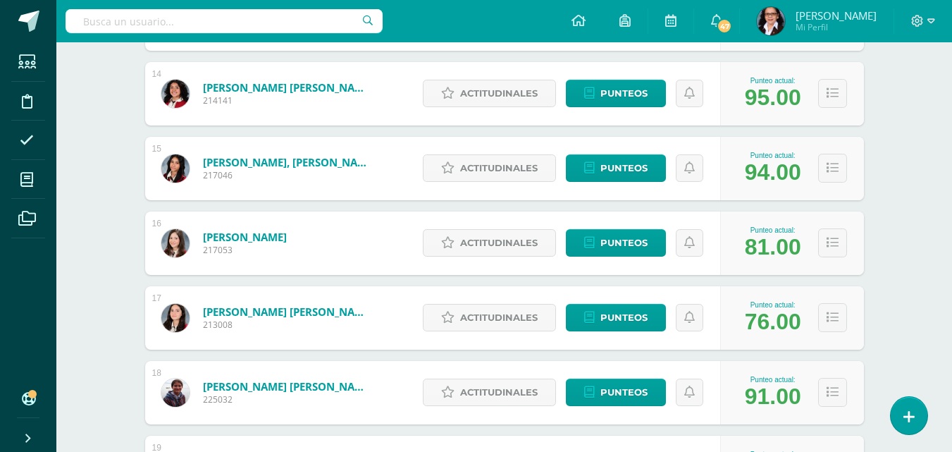
scroll to position [1212, 0]
